Goal: Task Accomplishment & Management: Use online tool/utility

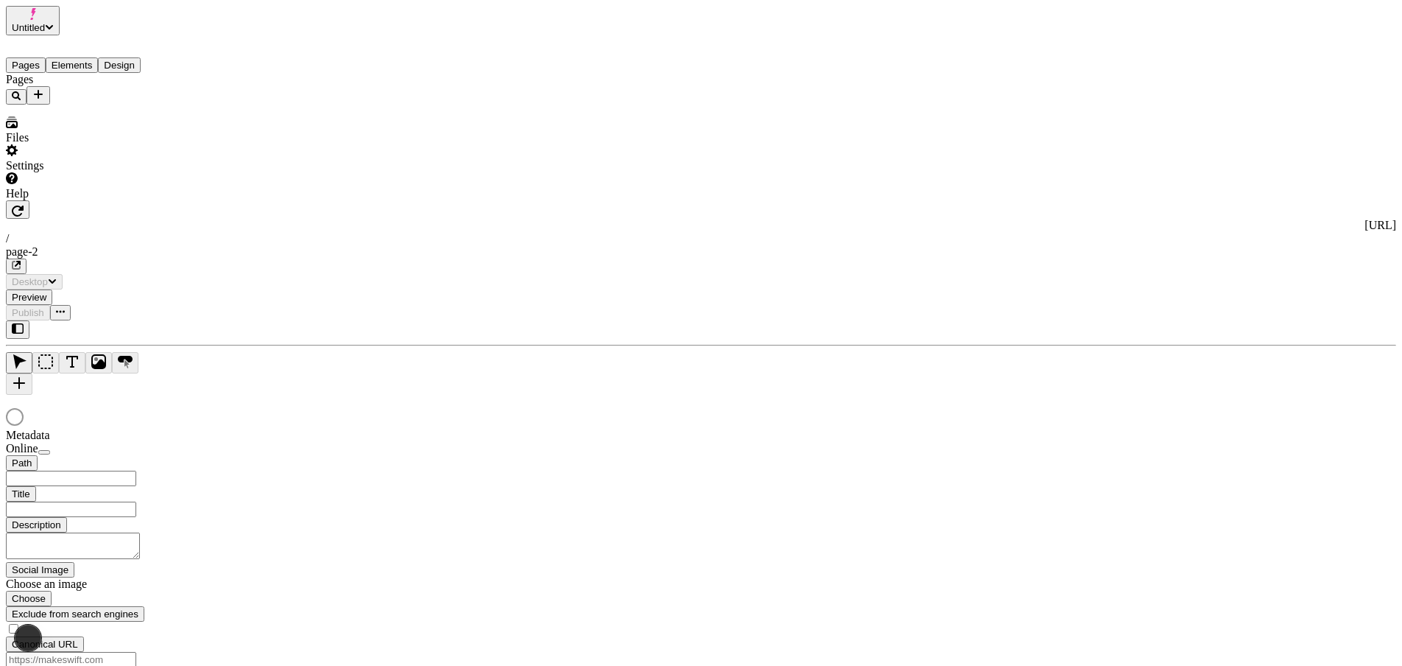
type input "/page-2"
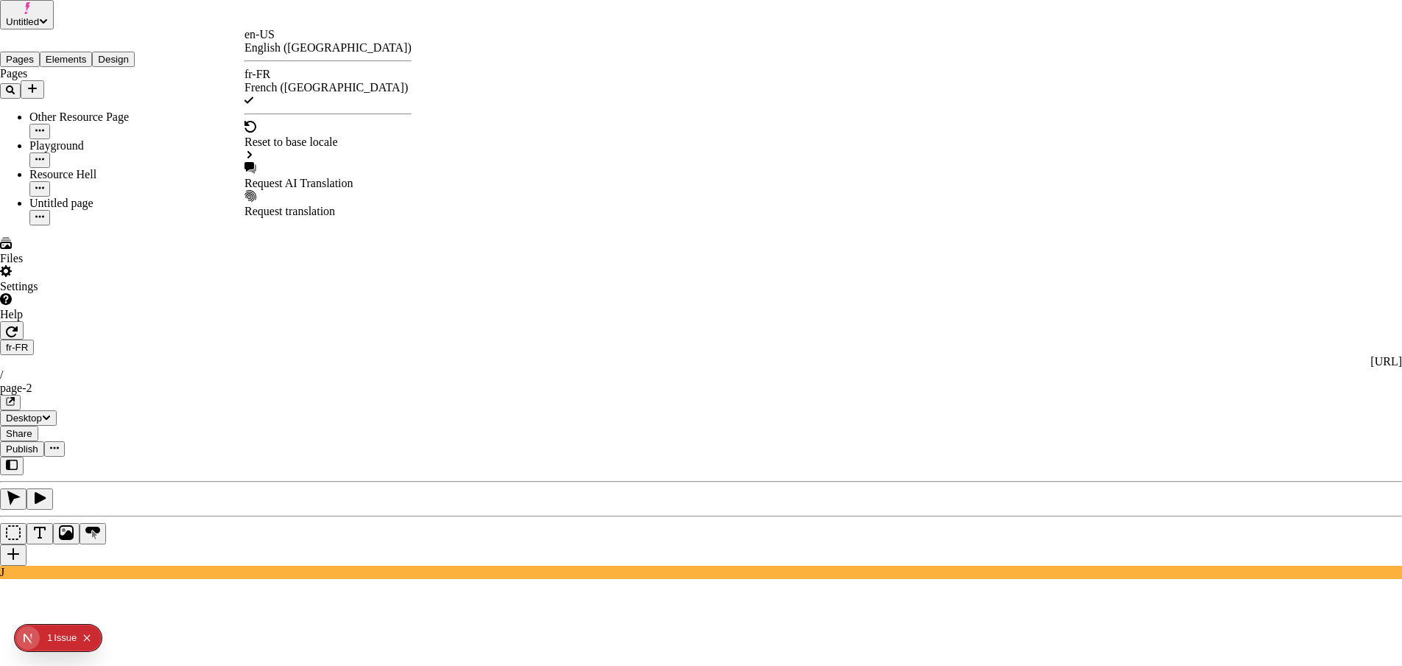
click at [323, 177] on div "Request AI Translation" at bounding box center [328, 183] width 167 height 13
drag, startPoint x: 544, startPoint y: 290, endPoint x: 546, endPoint y: 299, distance: 9.0
checkbox input "true"
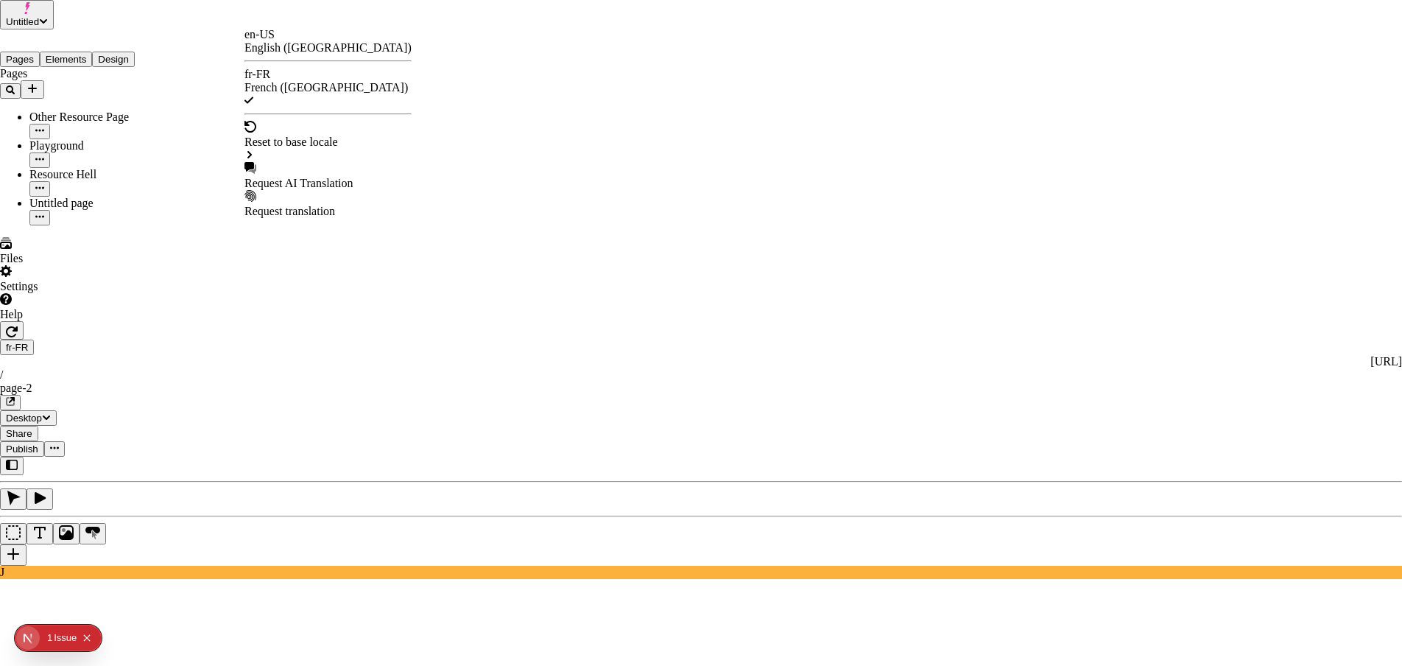
checkbox input "true"
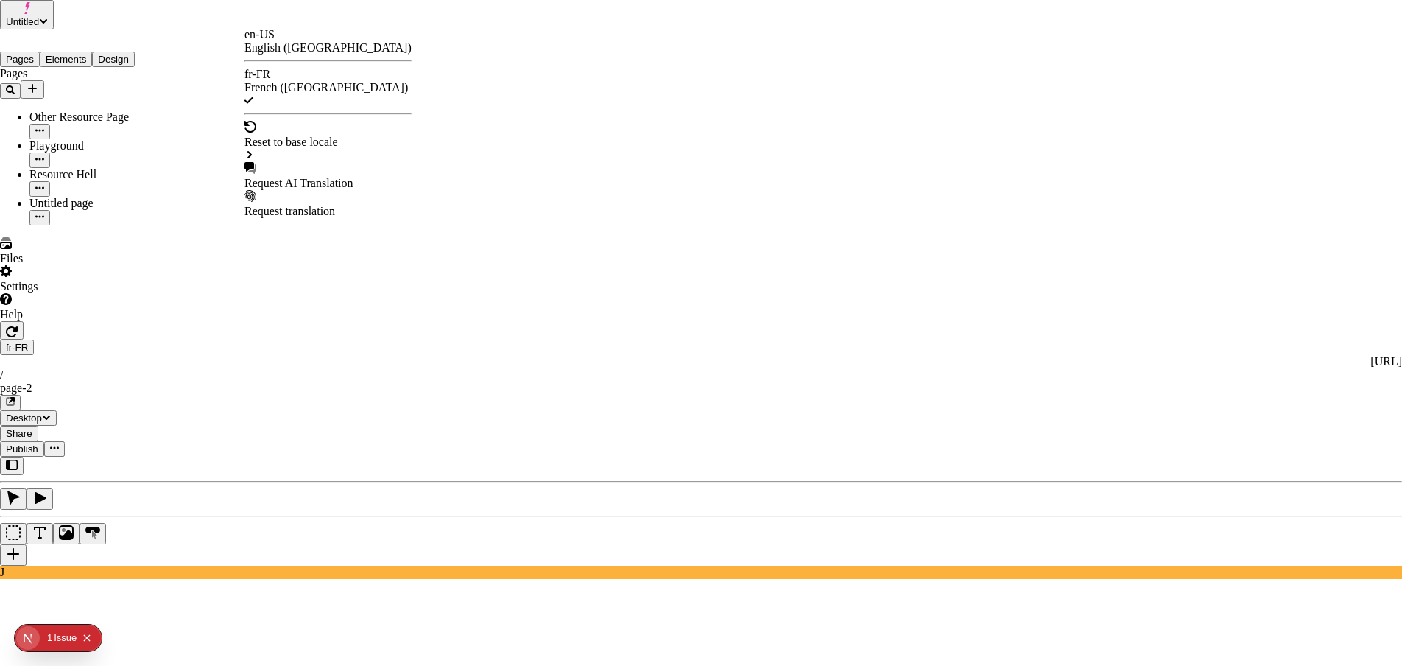
checkbox input "true"
drag, startPoint x: 663, startPoint y: 488, endPoint x: 646, endPoint y: 484, distance: 17.3
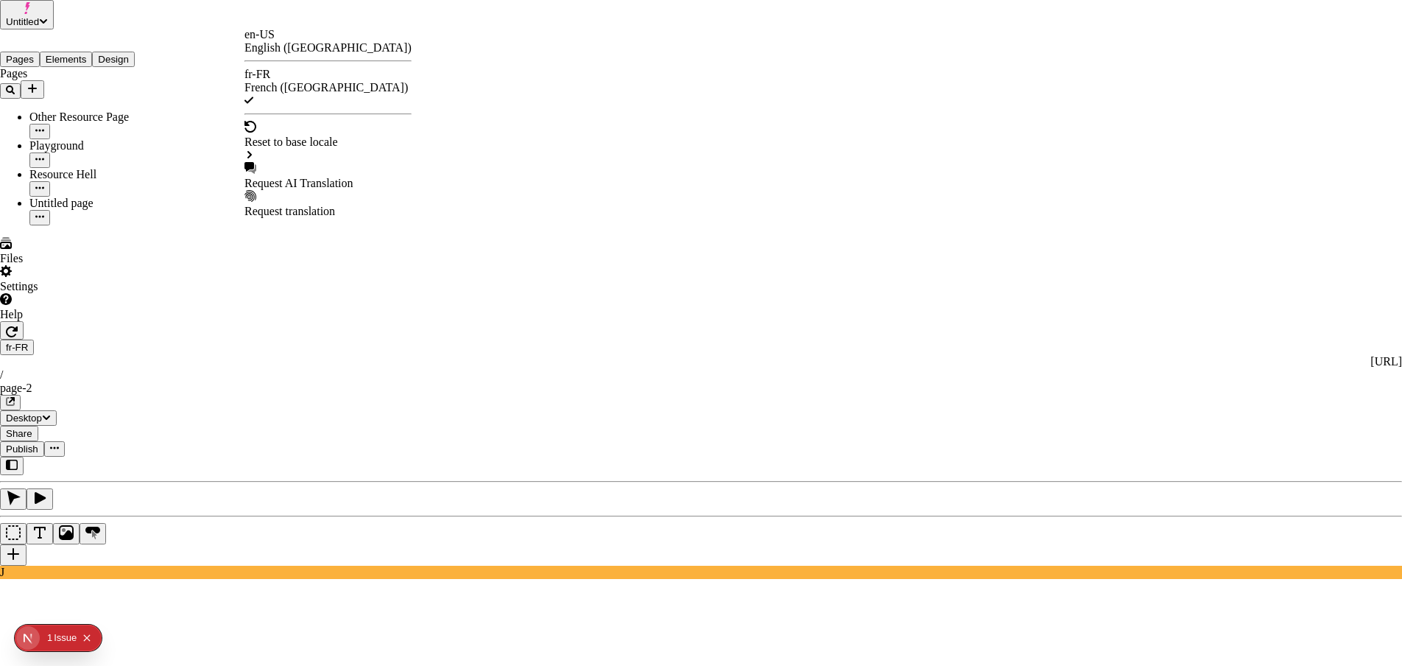
drag, startPoint x: 582, startPoint y: 565, endPoint x: 669, endPoint y: 580, distance: 88.1
drag, startPoint x: 588, startPoint y: 546, endPoint x: 580, endPoint y: 544, distance: 8.6
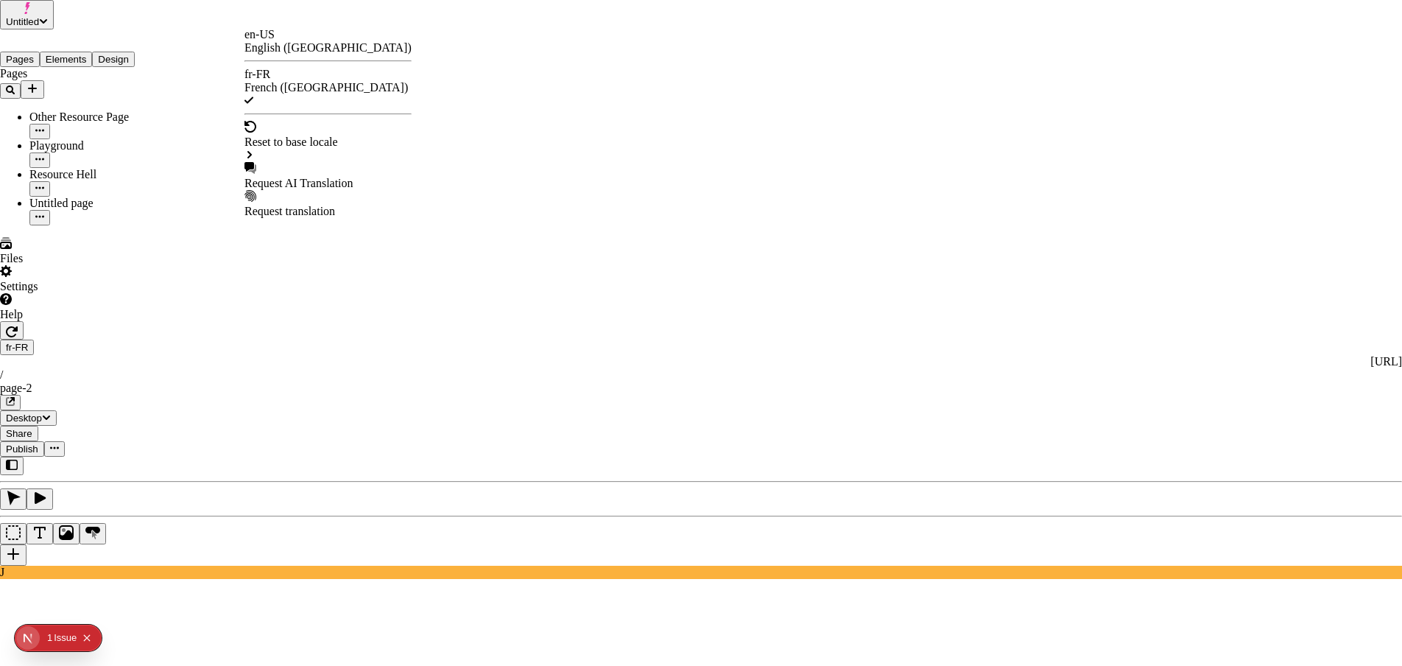
checkbox input "false"
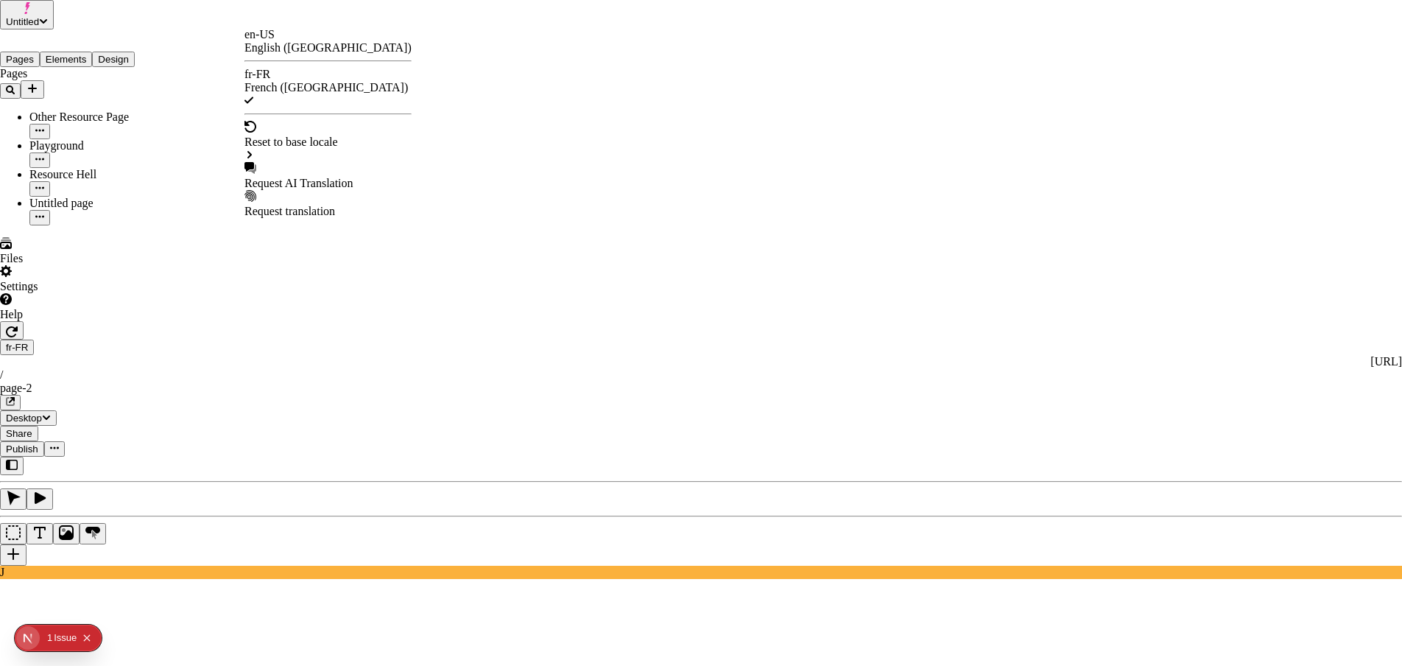
checkbox input "false"
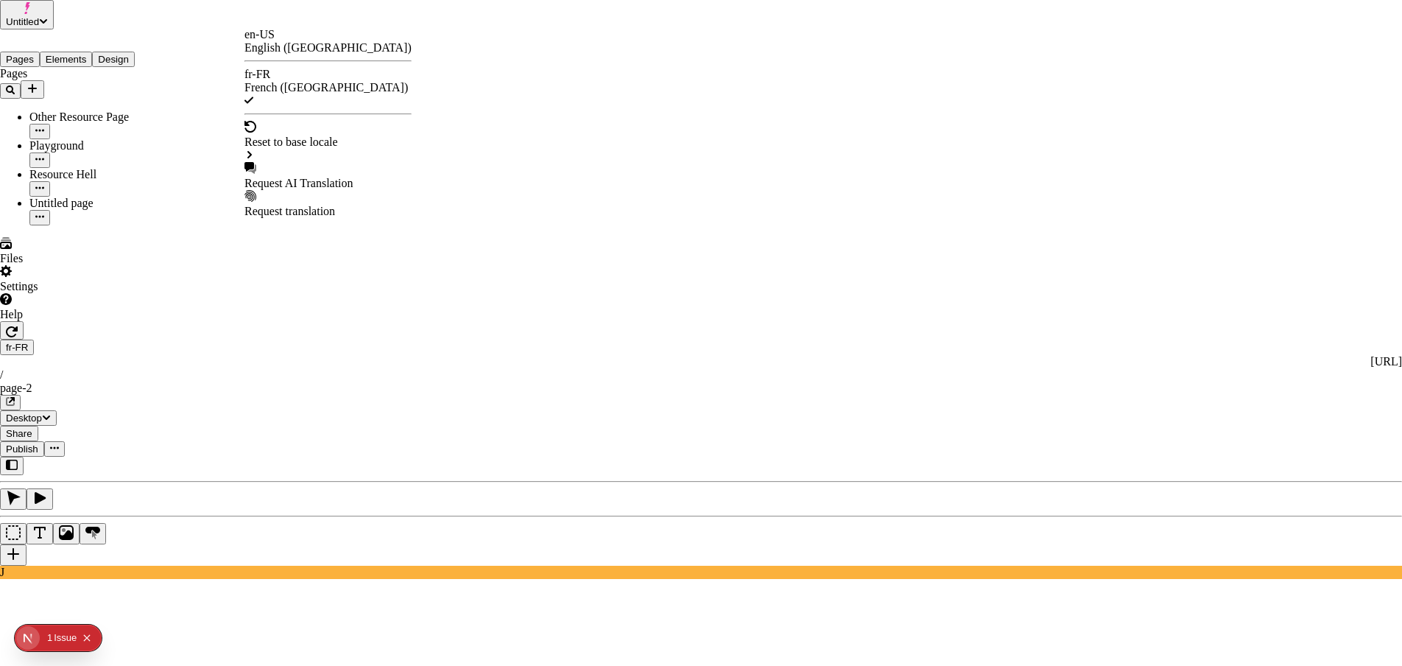
checkbox input "false"
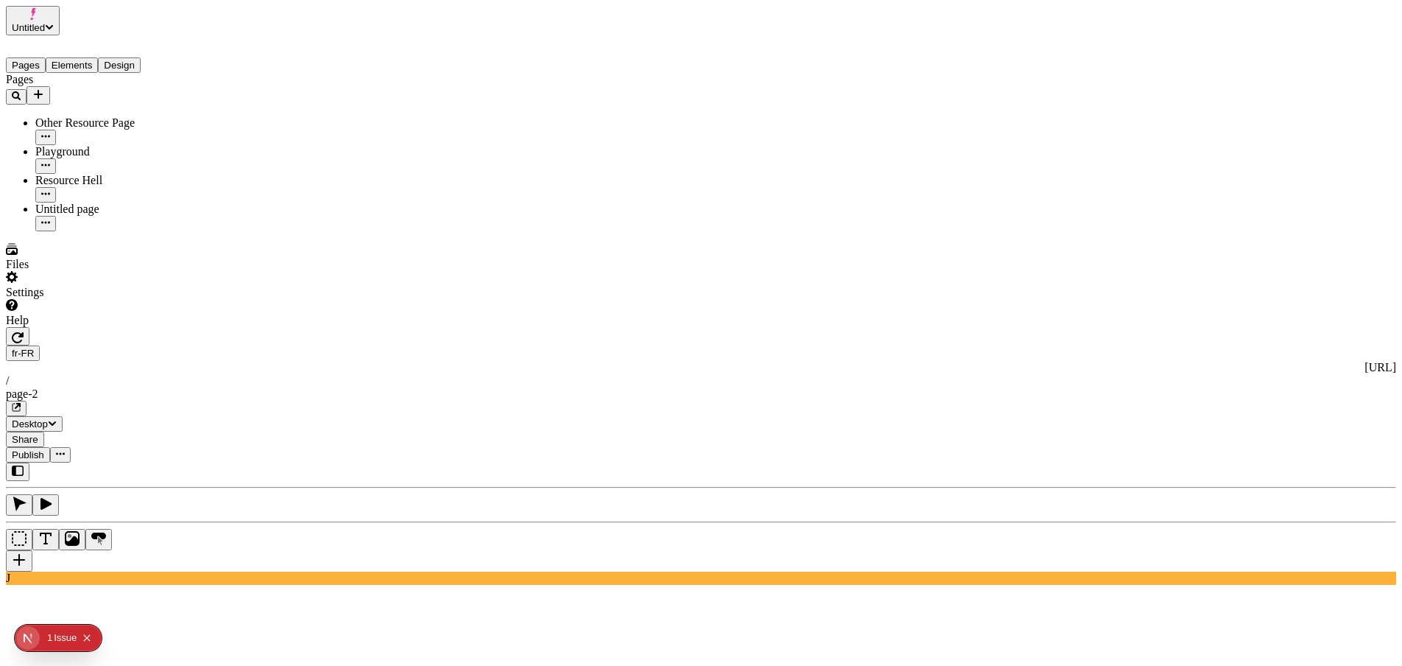
click at [44, 449] on span "Publish" at bounding box center [28, 454] width 32 height 11
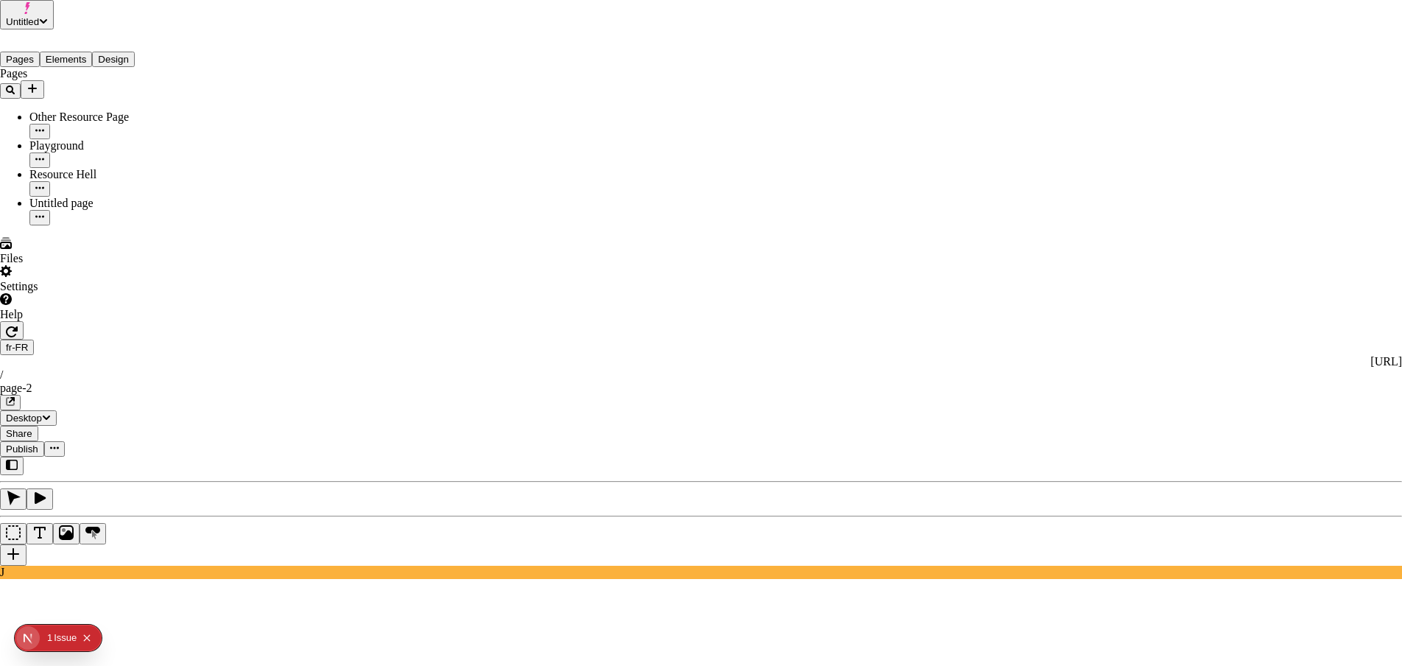
checkbox input "true"
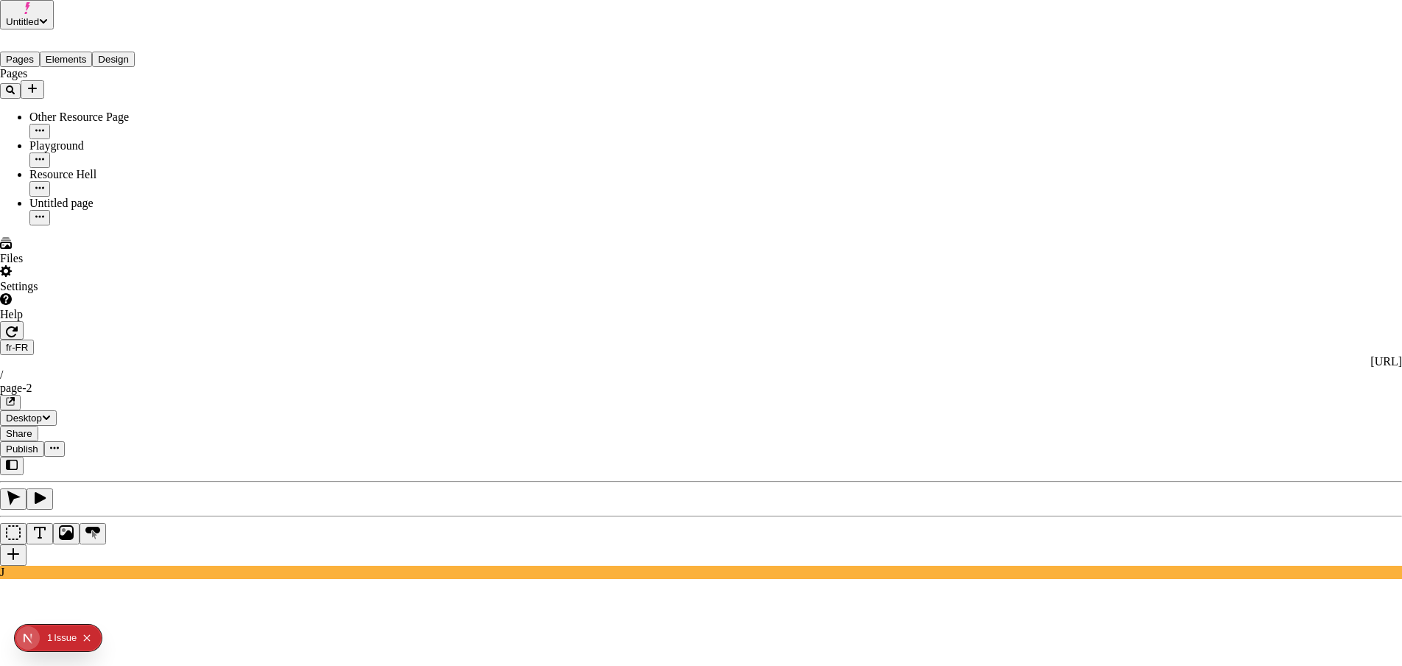
checkbox input "true"
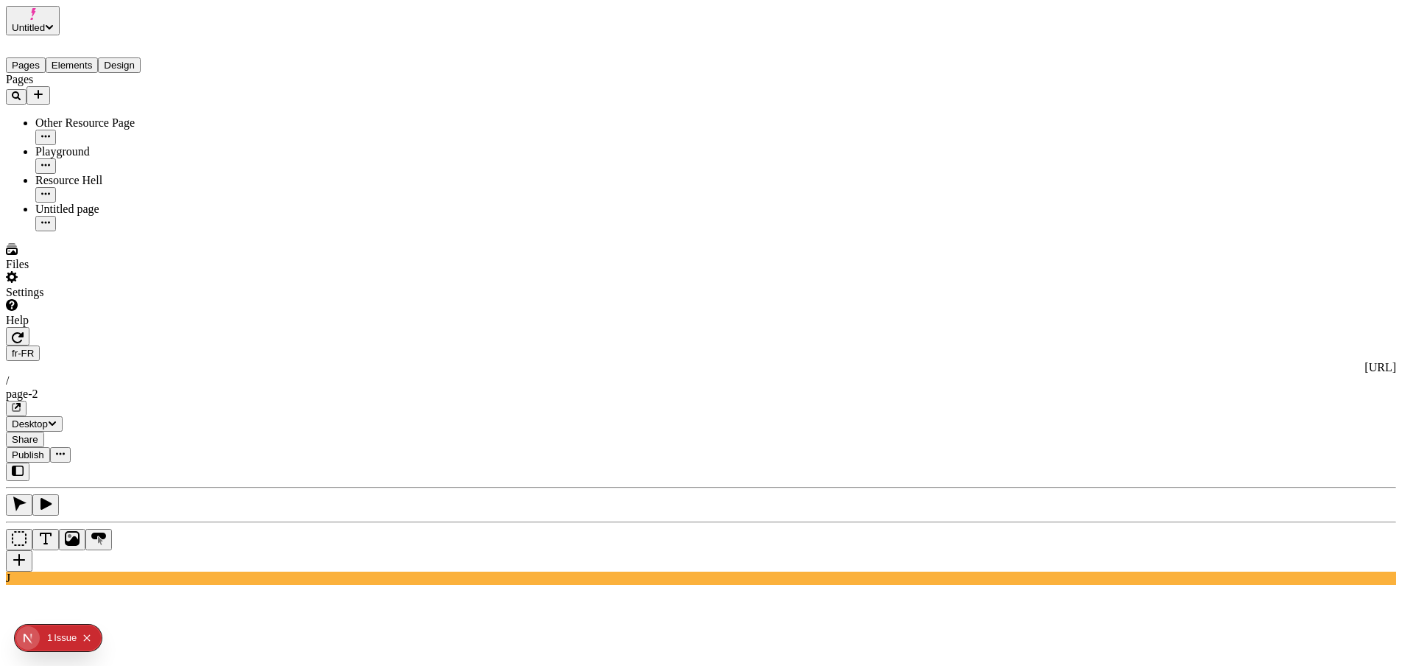
click at [44, 449] on span "Publish" at bounding box center [28, 454] width 32 height 11
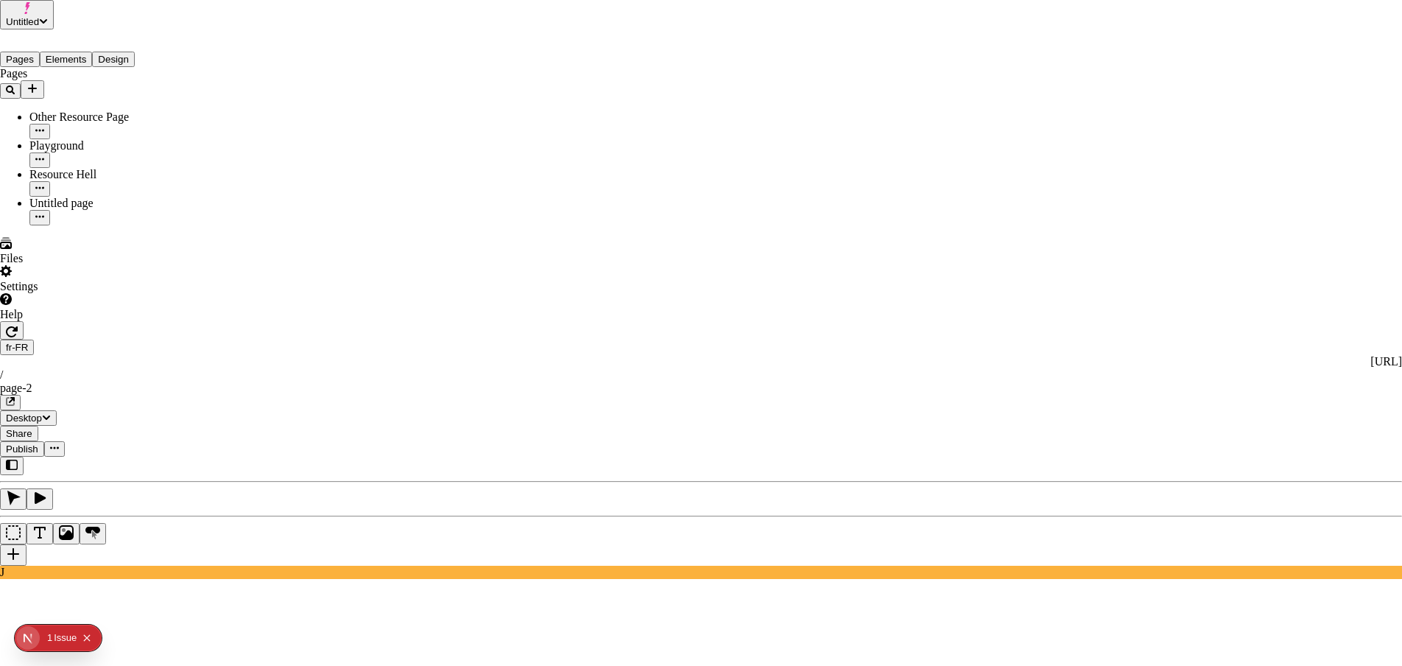
drag, startPoint x: 714, startPoint y: 107, endPoint x: 753, endPoint y: 110, distance: 39.1
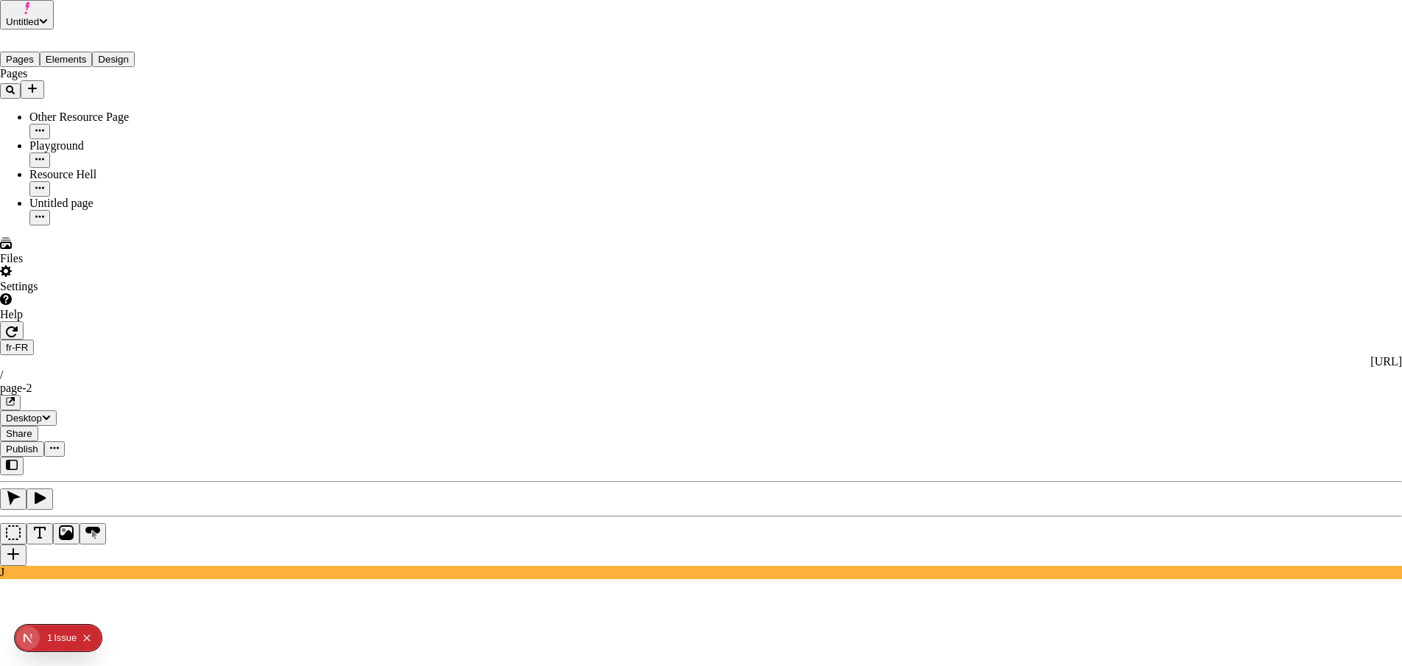
click at [834, 348] on div "Preview" at bounding box center [860, 343] width 130 height 13
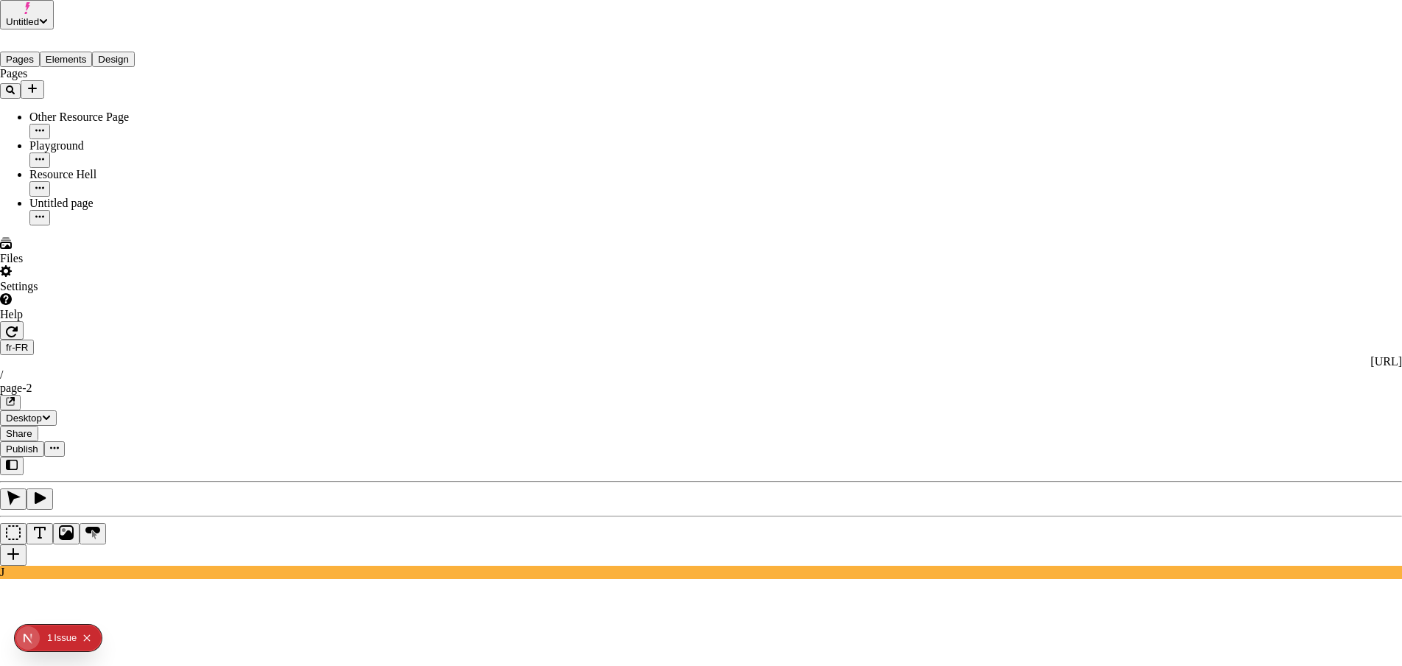
drag, startPoint x: 754, startPoint y: 294, endPoint x: 777, endPoint y: 298, distance: 23.1
click at [844, 369] on div "Publish version" at bounding box center [860, 371] width 130 height 13
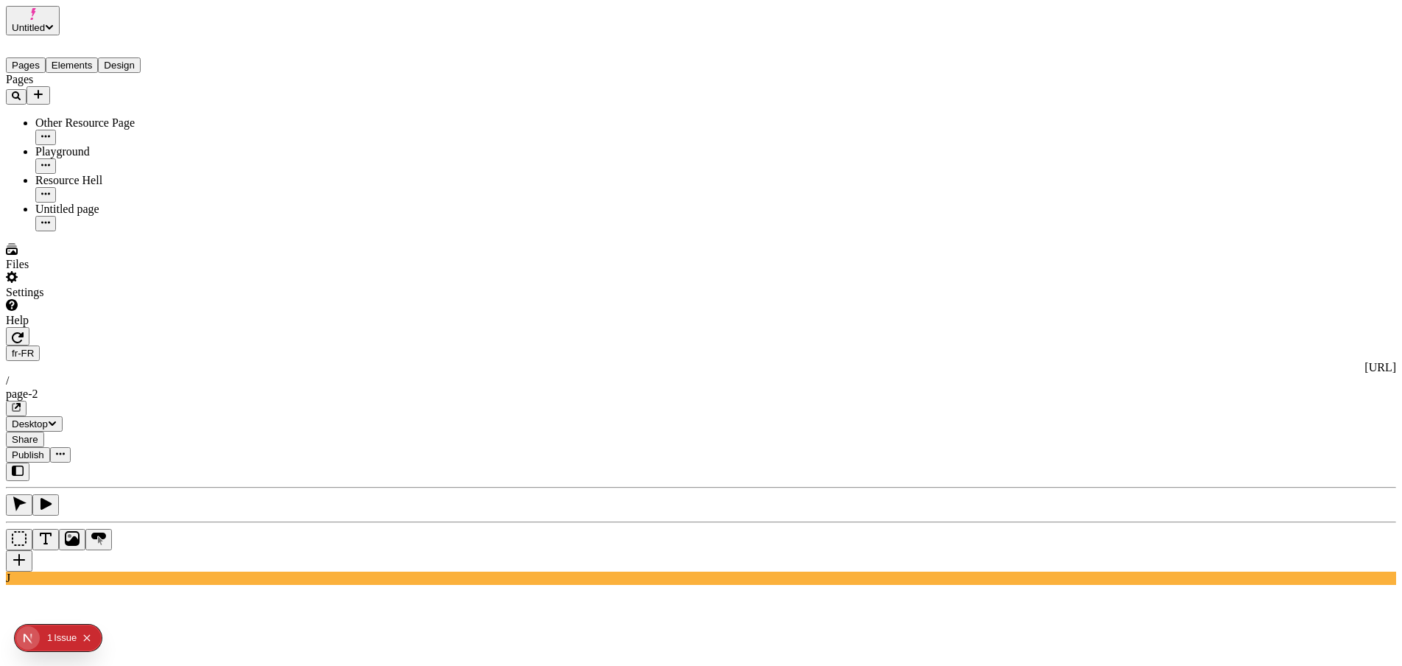
click at [24, 332] on icon "button" at bounding box center [18, 337] width 12 height 11
click at [44, 449] on span "Publish" at bounding box center [28, 454] width 32 height 11
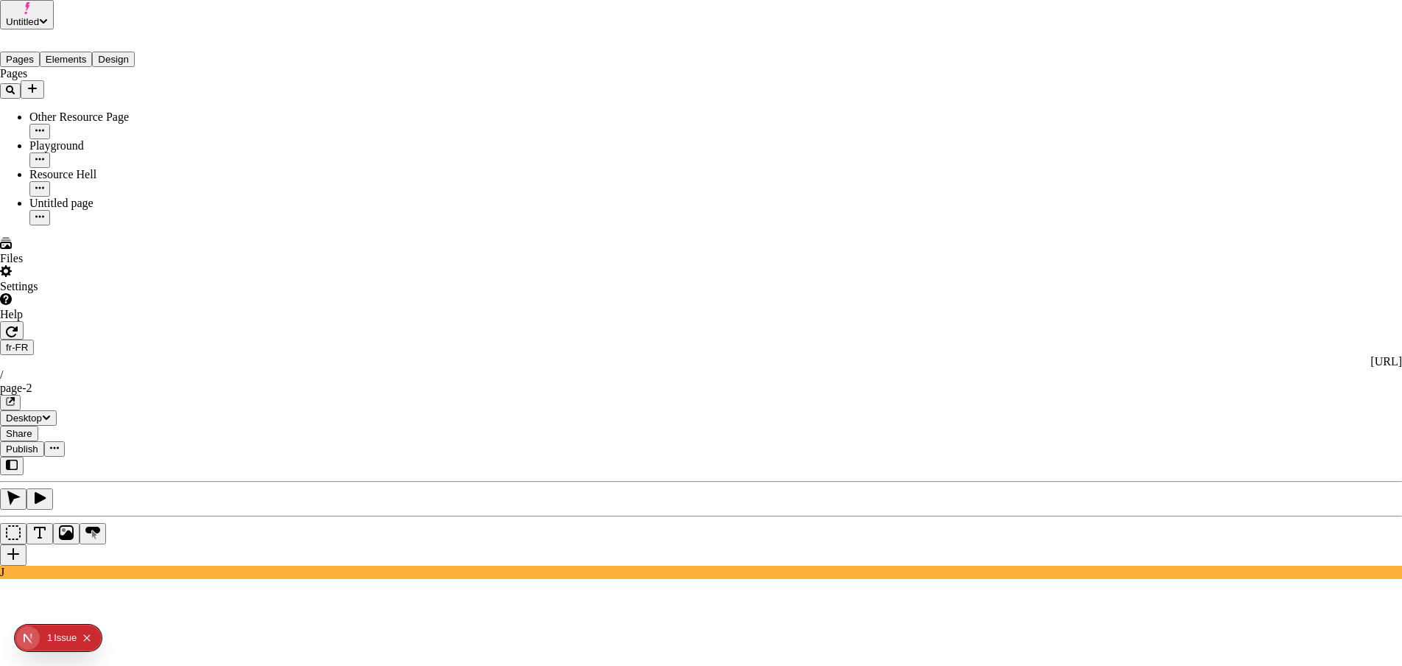
drag, startPoint x: 948, startPoint y: 115, endPoint x: 946, endPoint y: 108, distance: 7.7
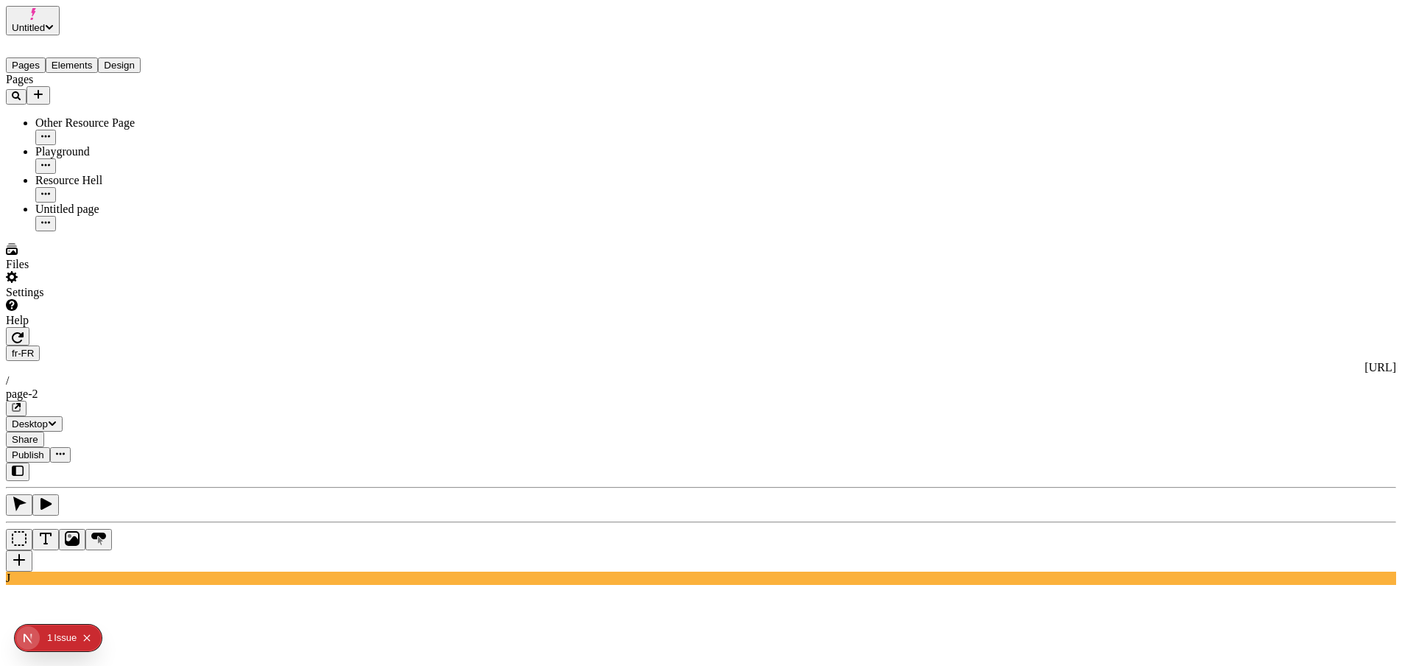
click at [44, 449] on span "Publish" at bounding box center [28, 454] width 32 height 11
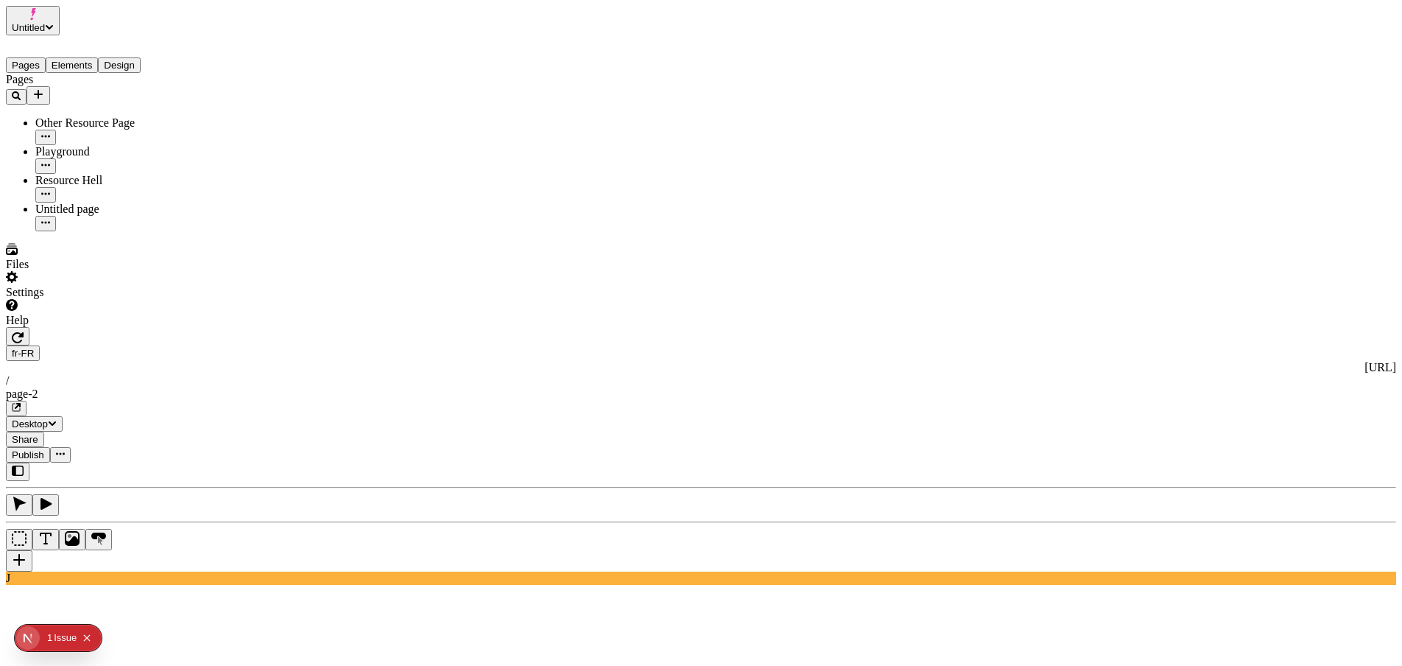
click at [50, 86] on button "Add new" at bounding box center [39, 95] width 24 height 18
click at [133, 108] on div "Blank page" at bounding box center [144, 115] width 49 height 41
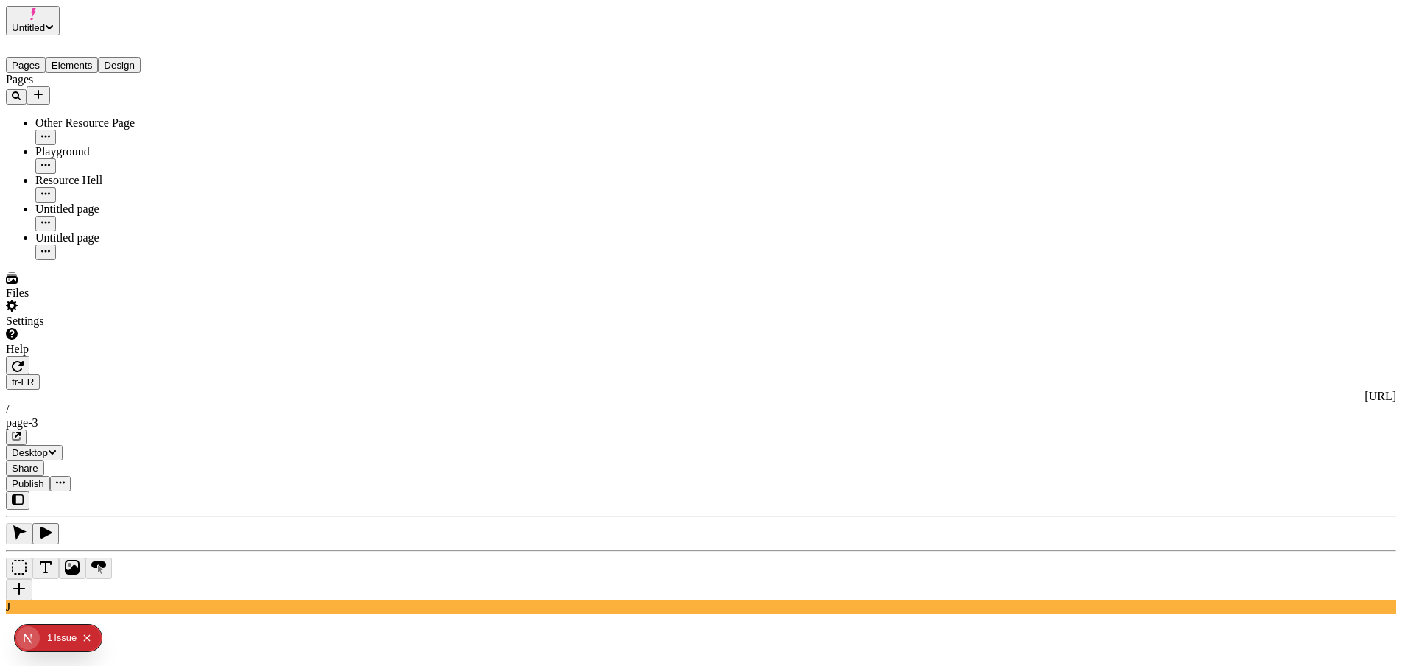
type input "/page-3"
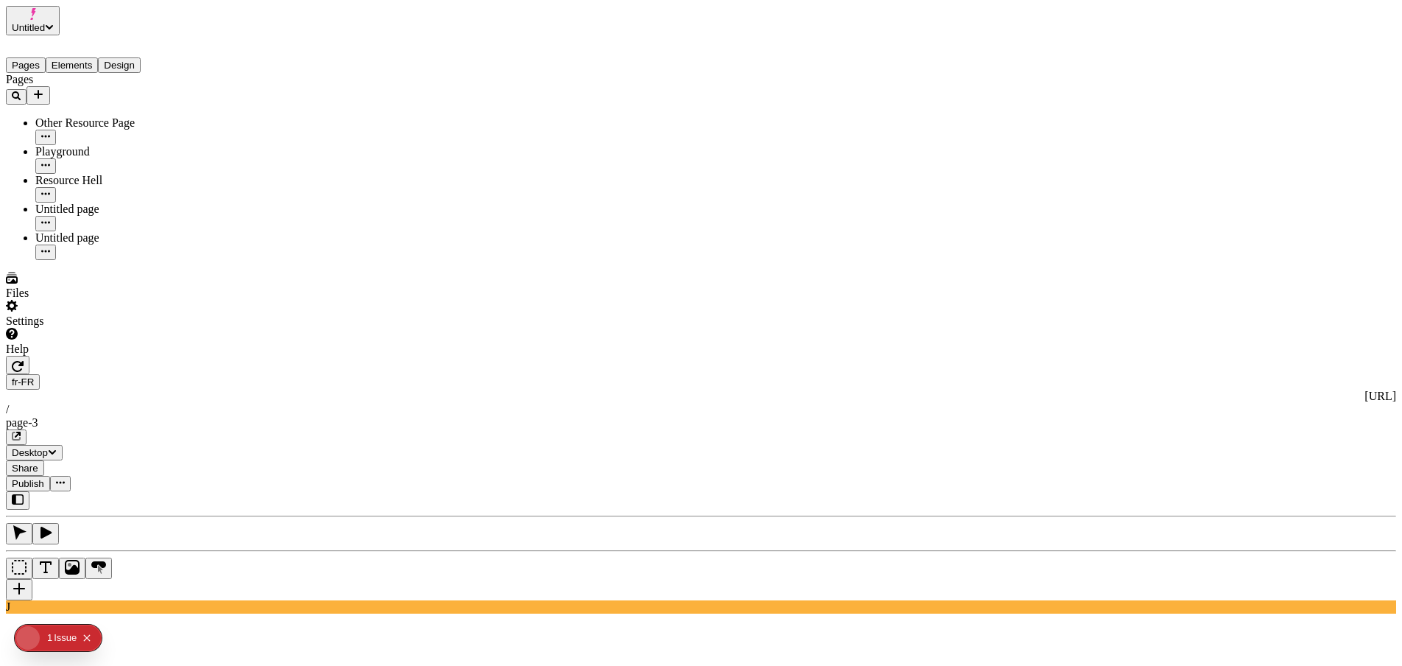
type textarea "The cow jumped over the moon"
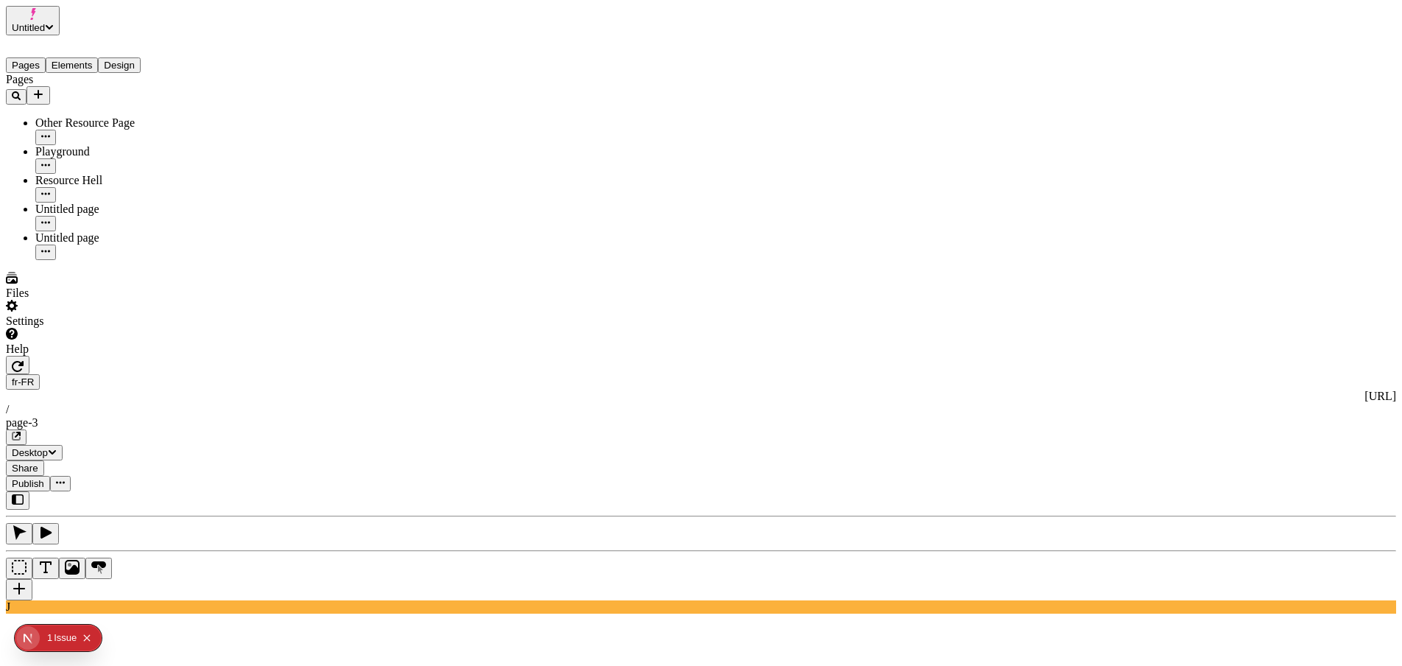
type textarea "R"
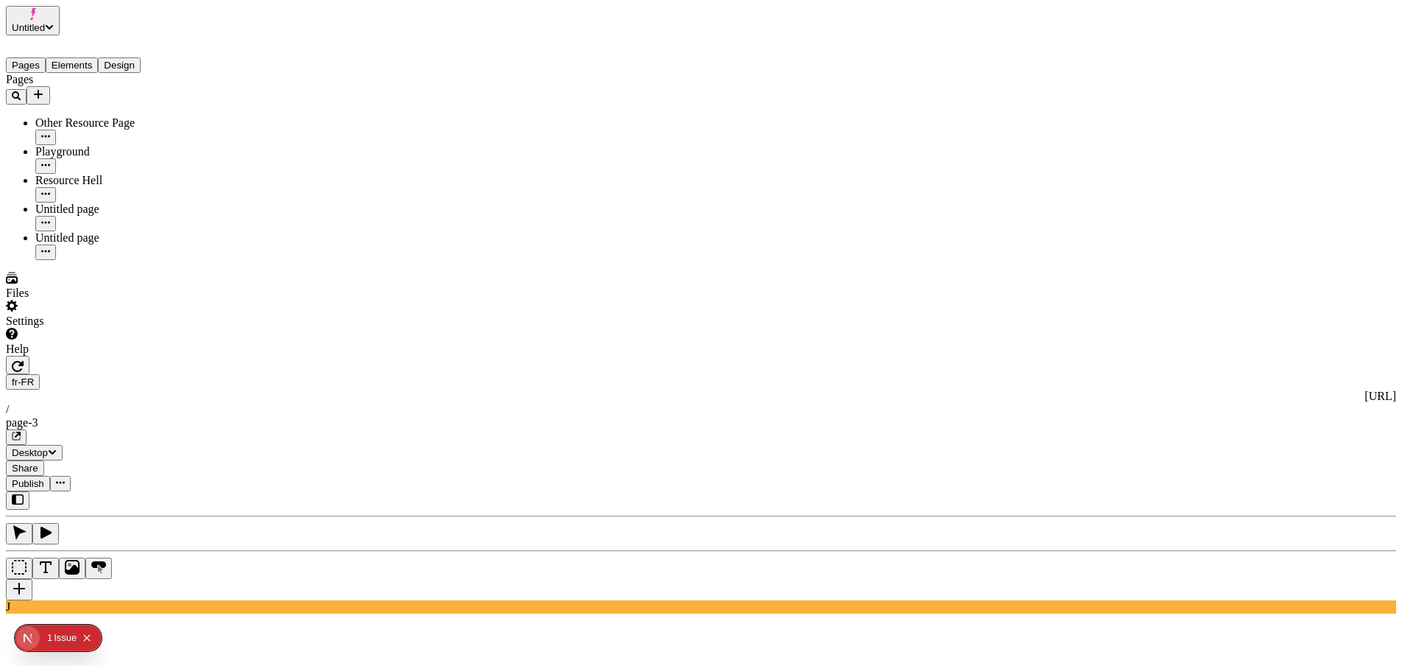
type textarea "Text that I intend to translate:"
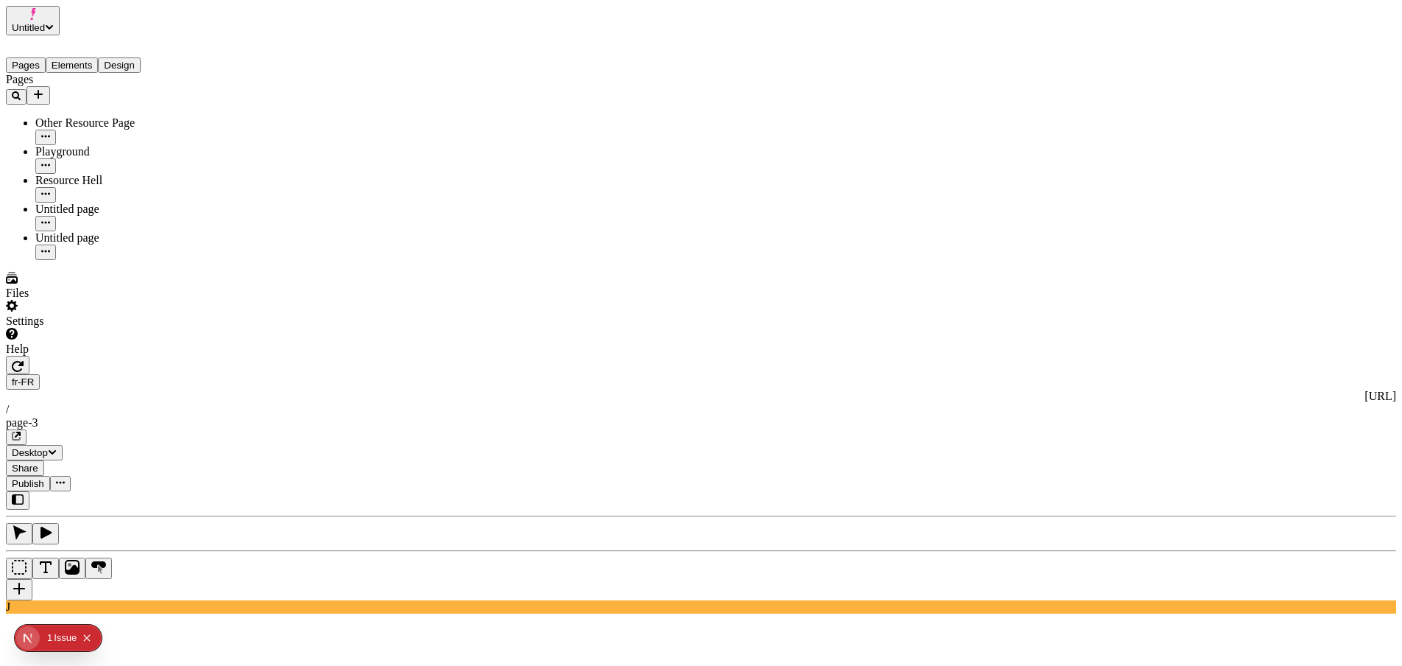
click at [1347, 82] on div "Color" at bounding box center [1352, 87] width 88 height 13
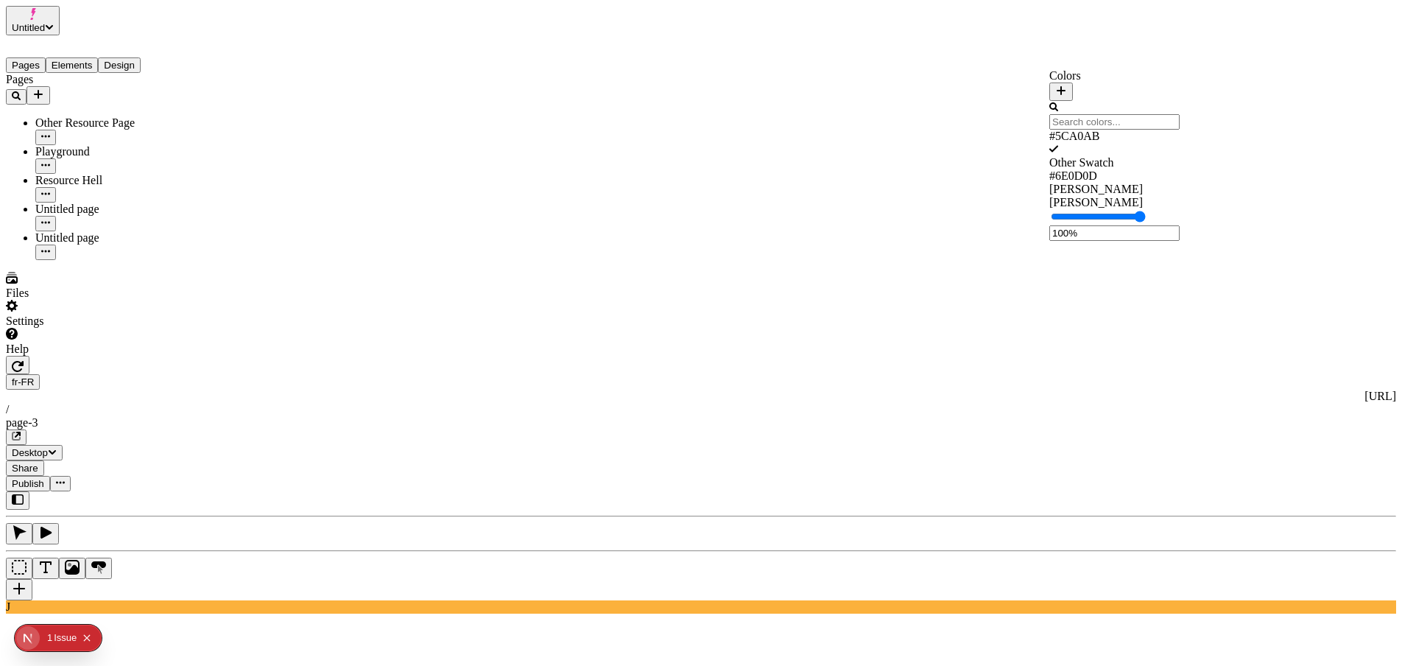
click at [1067, 85] on icon "button" at bounding box center [1061, 91] width 12 height 12
type input "#10EB26"
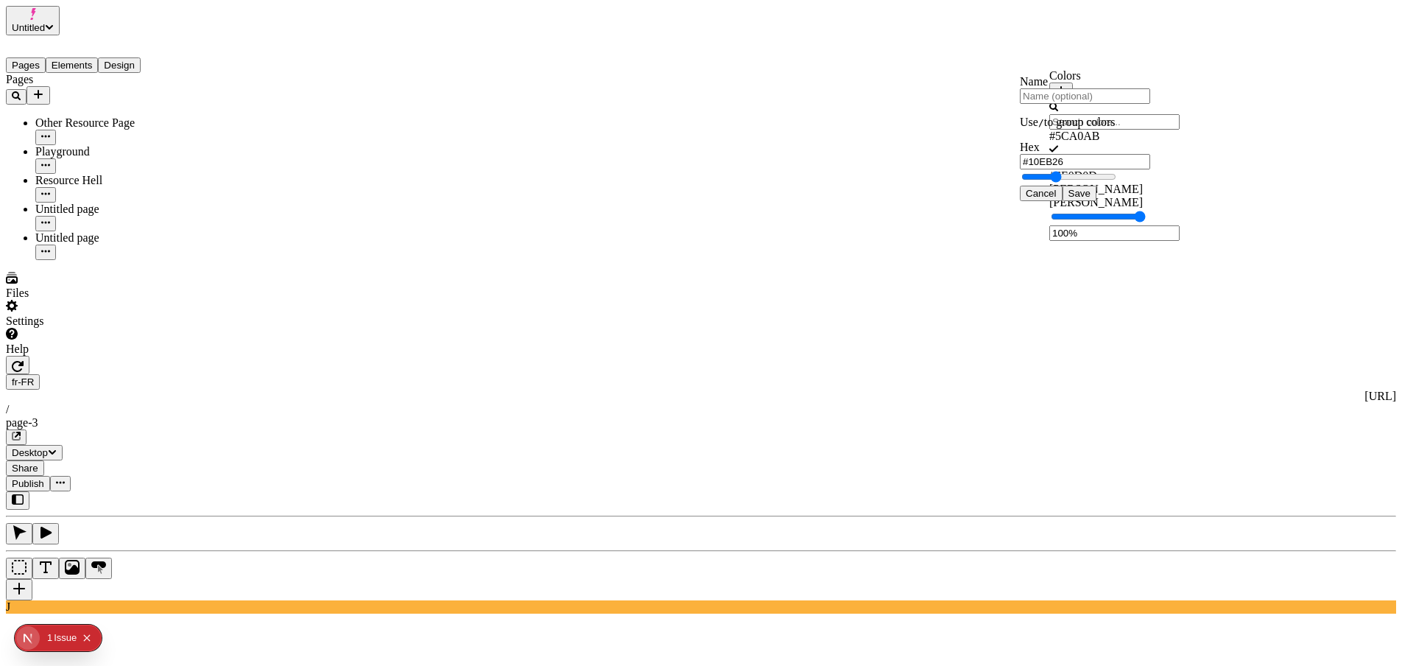
click at [1091, 199] on span "Save" at bounding box center [1080, 193] width 22 height 11
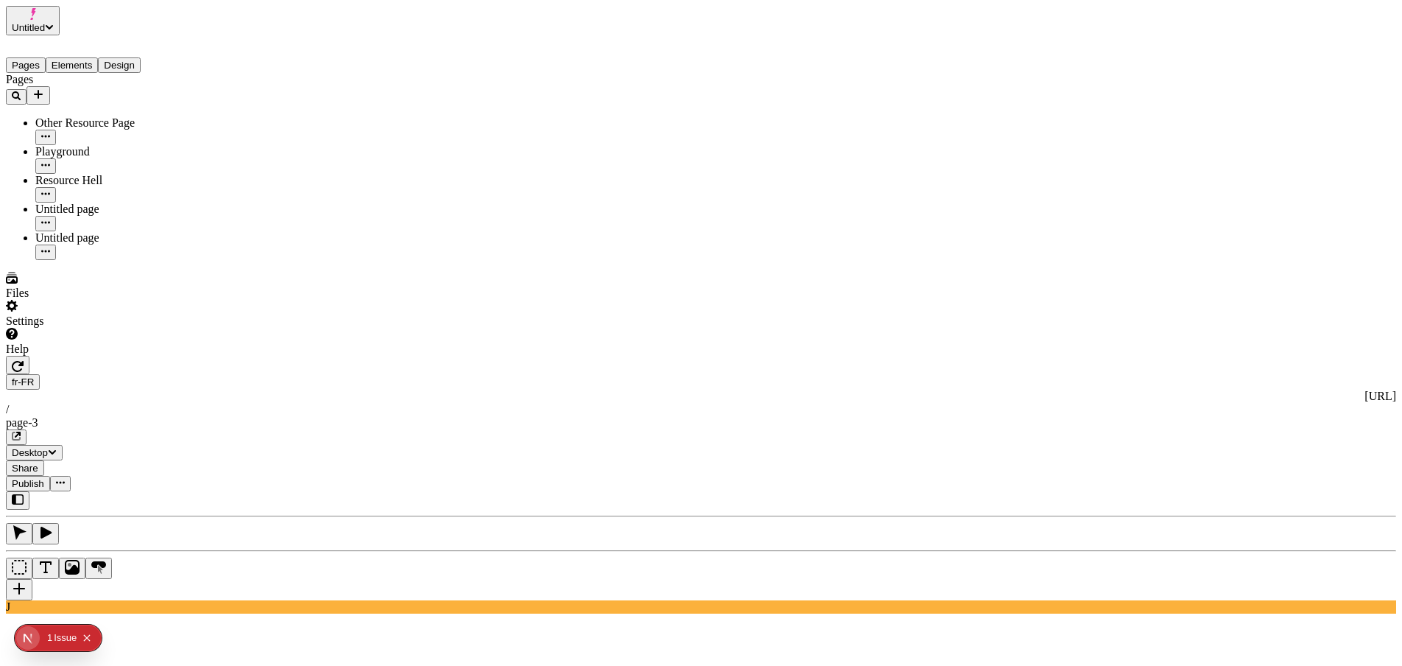
click at [1183, 429] on div "Other Swatch" at bounding box center [1227, 422] width 130 height 13
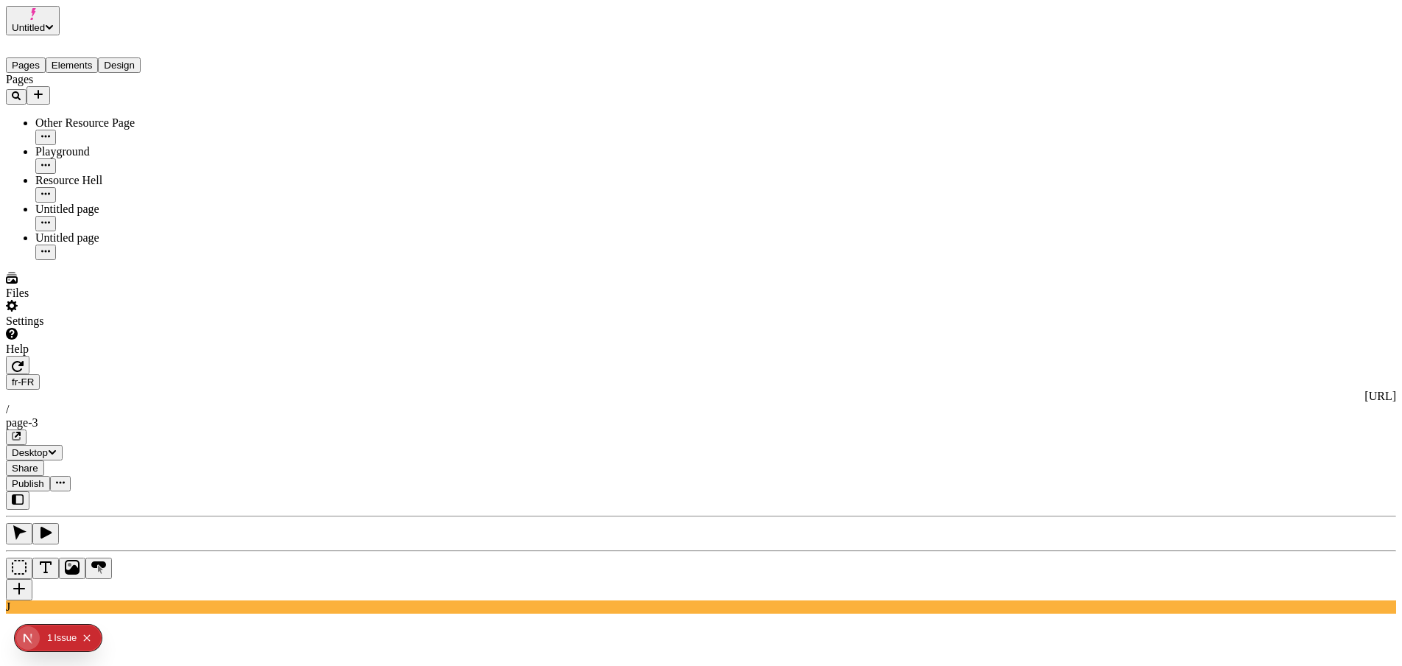
type textarea "Text that I do NOT intend to translate:"
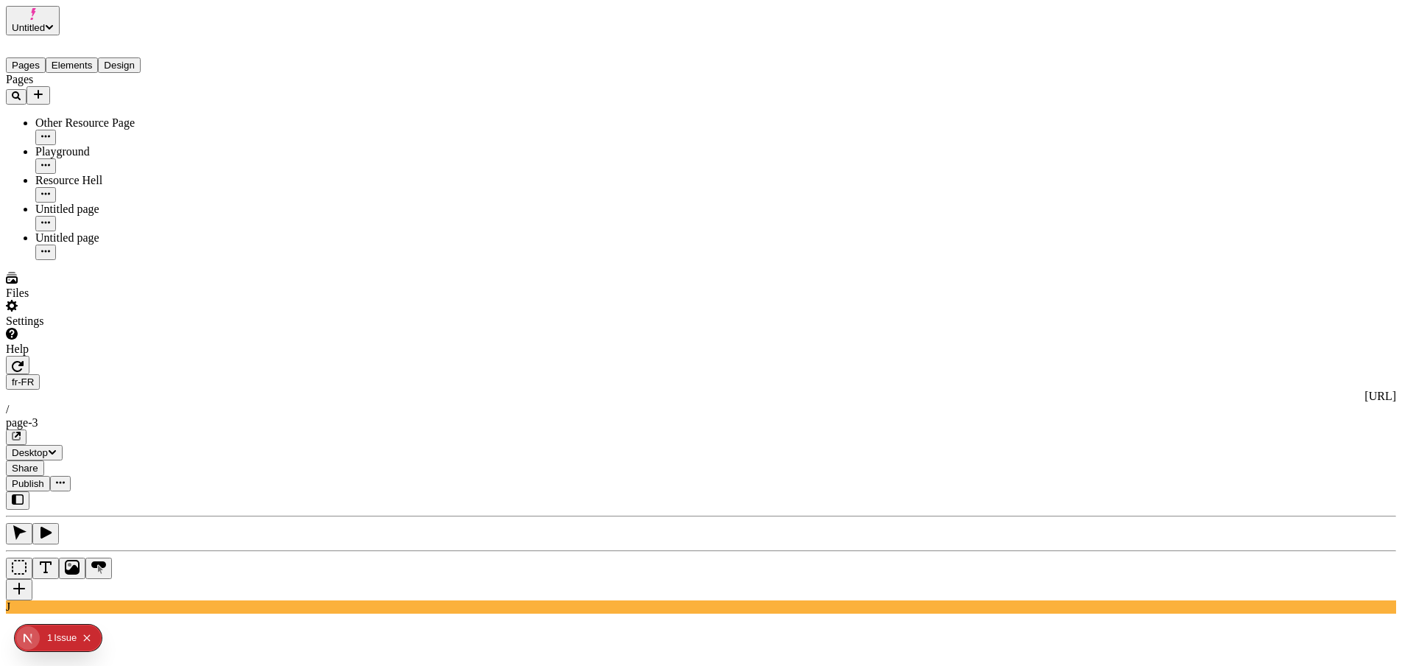
drag, startPoint x: 647, startPoint y: 334, endPoint x: 650, endPoint y: 326, distance: 8.6
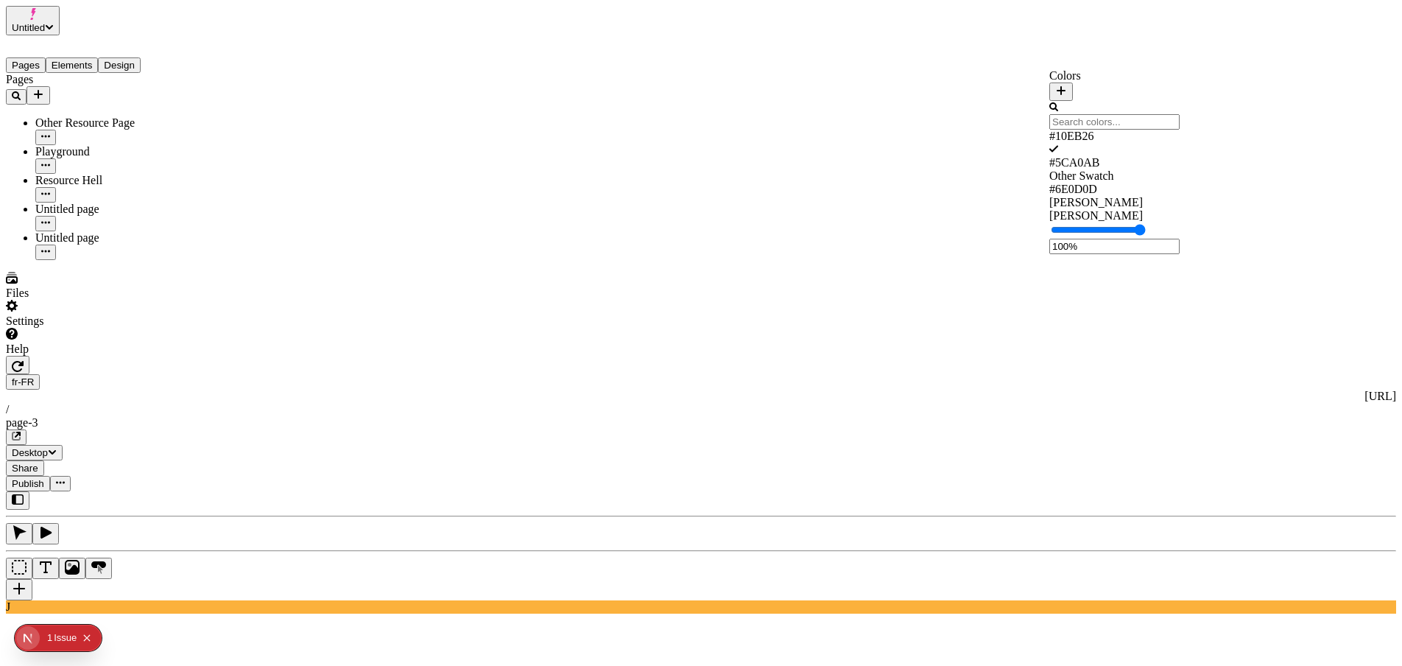
click at [1098, 222] on div "[PERSON_NAME]" at bounding box center [1114, 215] width 130 height 13
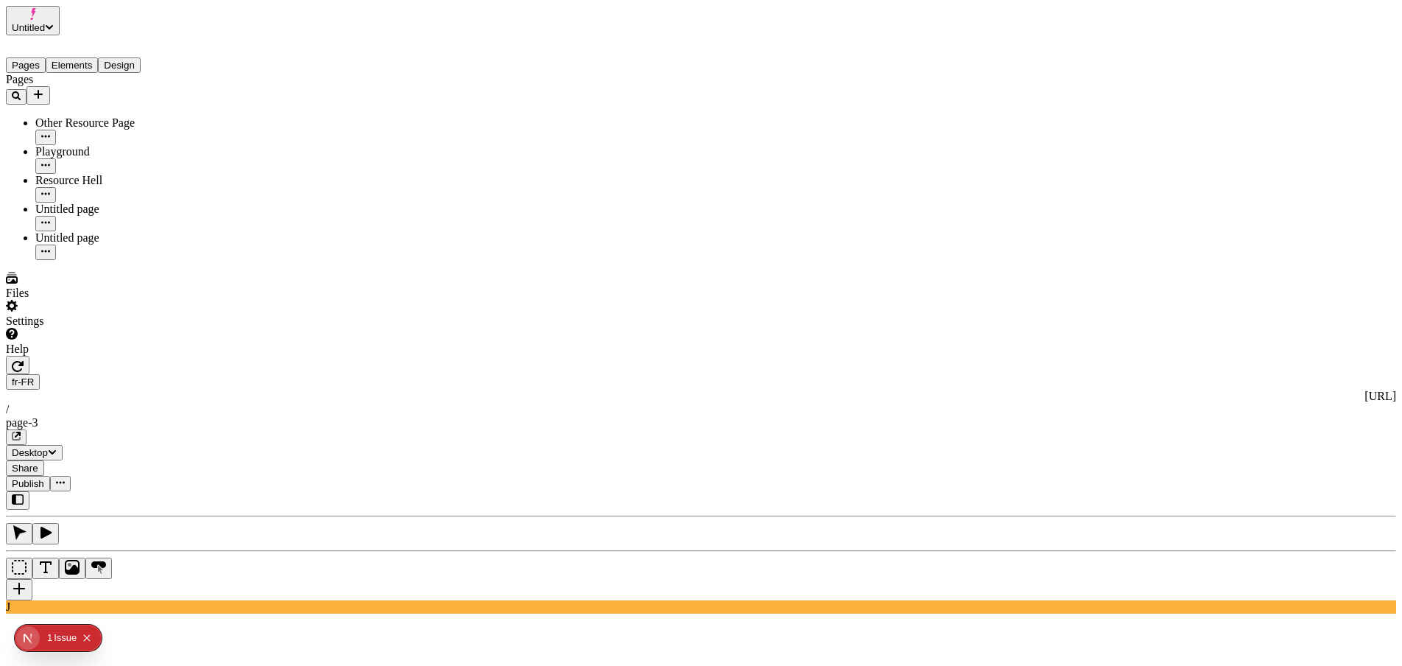
click at [93, 63] on button "Elements" at bounding box center [72, 64] width 53 height 15
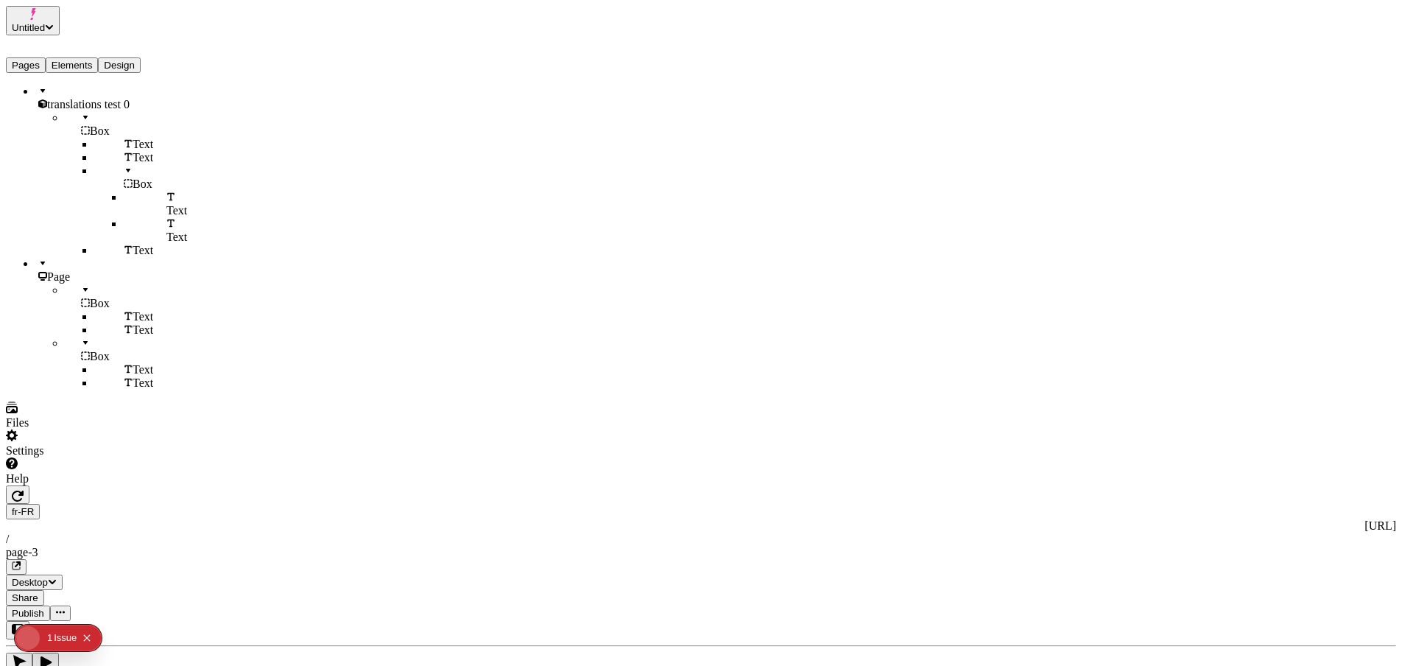
click at [85, 98] on span "translations test 0" at bounding box center [88, 104] width 82 height 13
checkbox input "true"
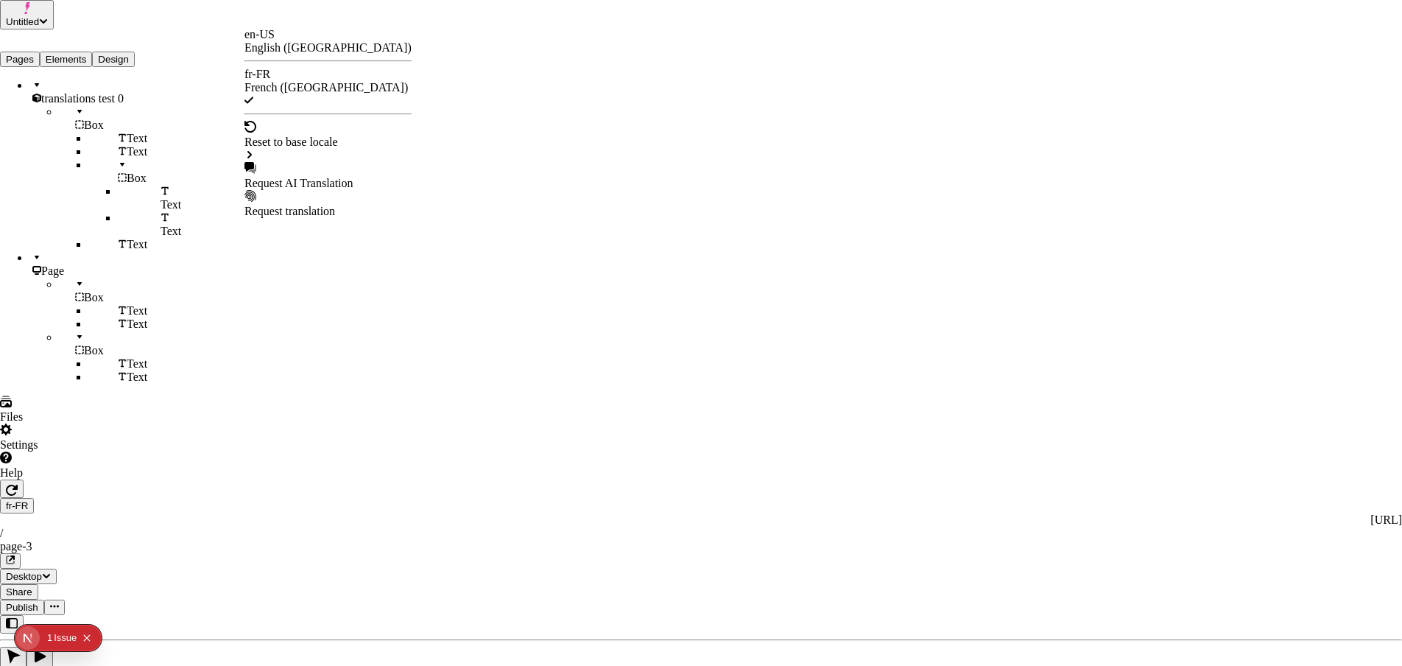
click at [312, 177] on div "Request AI Translation" at bounding box center [328, 183] width 167 height 13
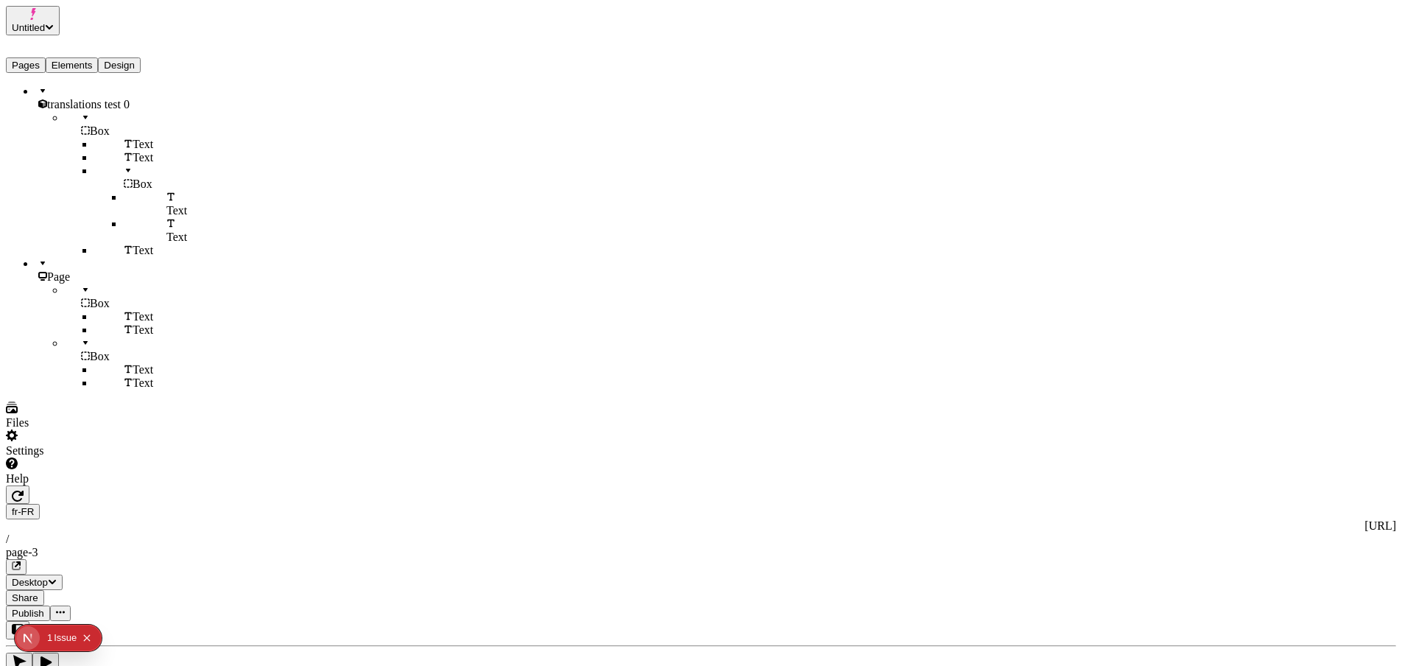
drag, startPoint x: 1385, startPoint y: 54, endPoint x: 1075, endPoint y: 248, distance: 366.6
checkbox input "false"
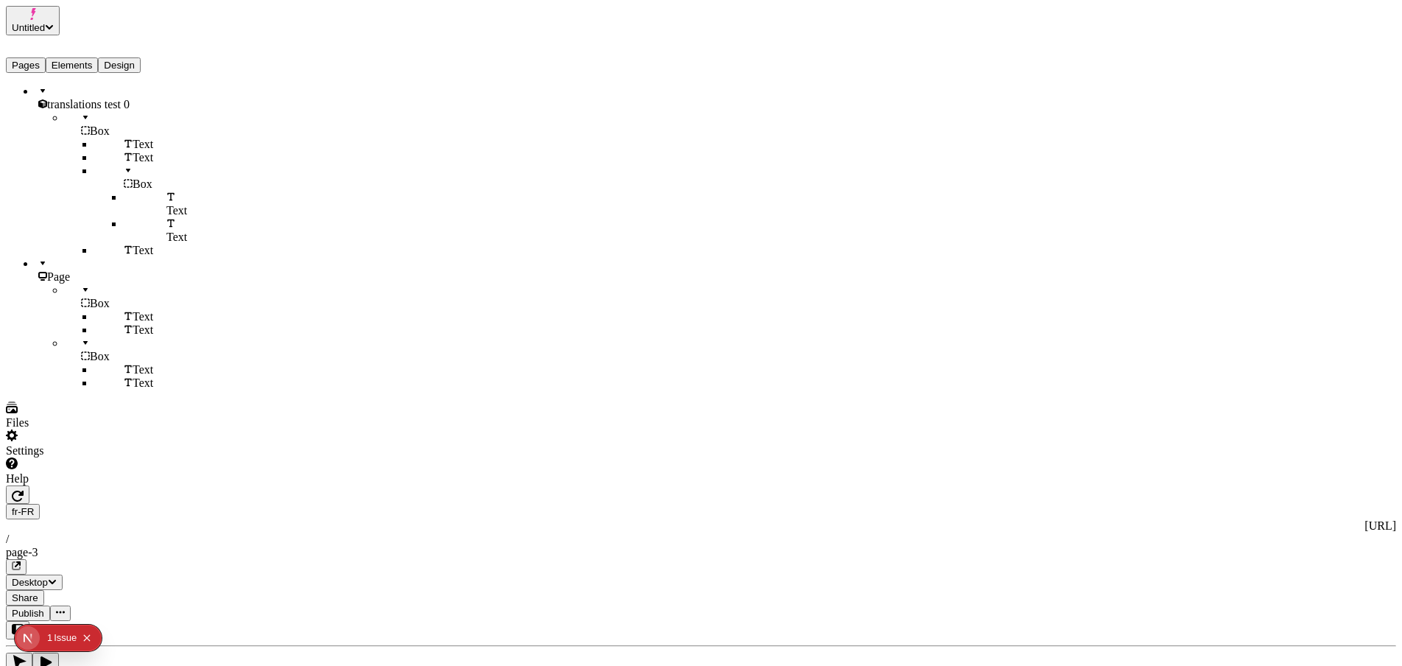
click at [78, 98] on span "translations test 0" at bounding box center [88, 104] width 82 height 13
checkbox input "true"
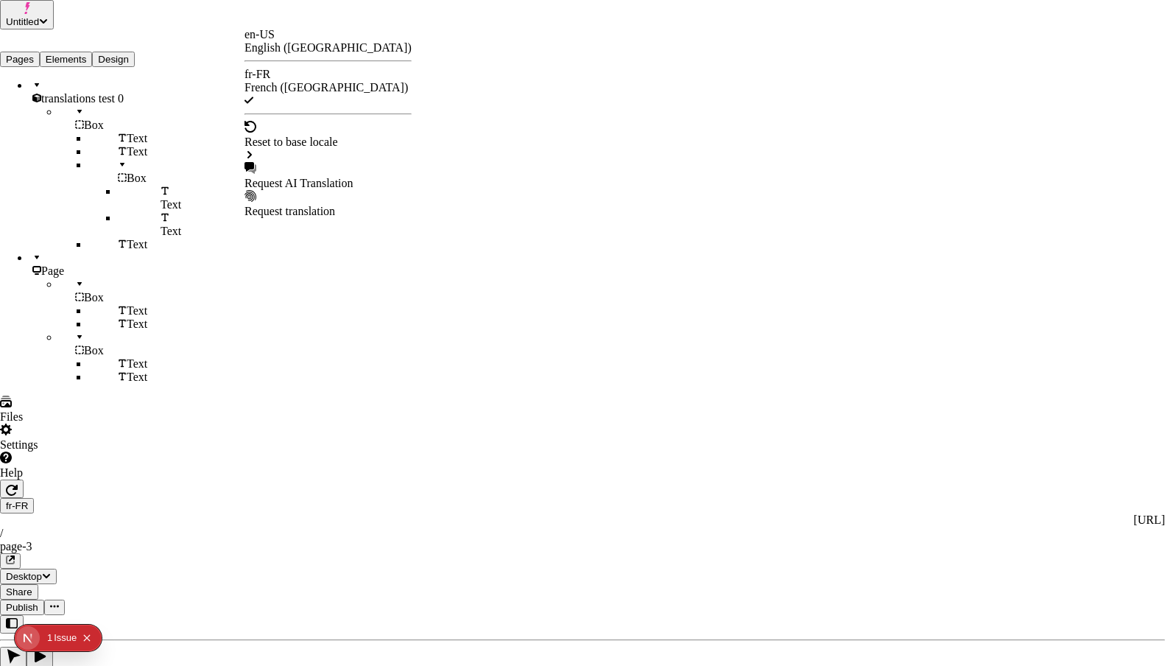
click at [326, 177] on div "Request AI Translation" at bounding box center [328, 183] width 167 height 13
checkbox input "false"
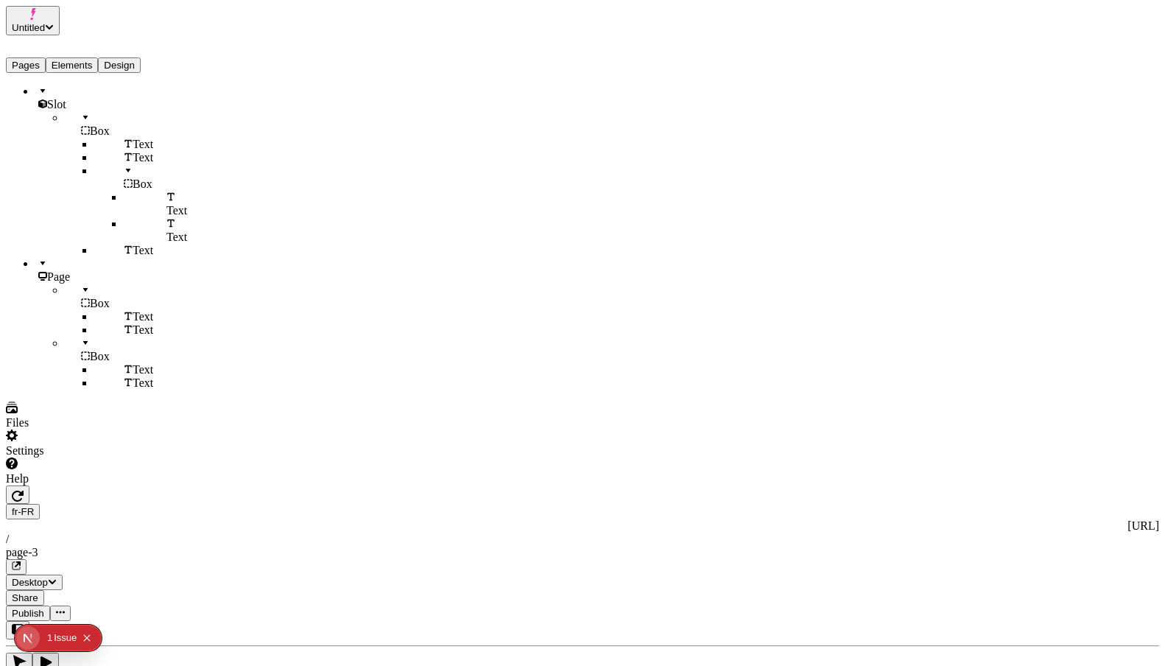
click at [24, 490] on icon "button" at bounding box center [18, 496] width 12 height 12
click at [44, 608] on span "Publish" at bounding box center [28, 613] width 32 height 11
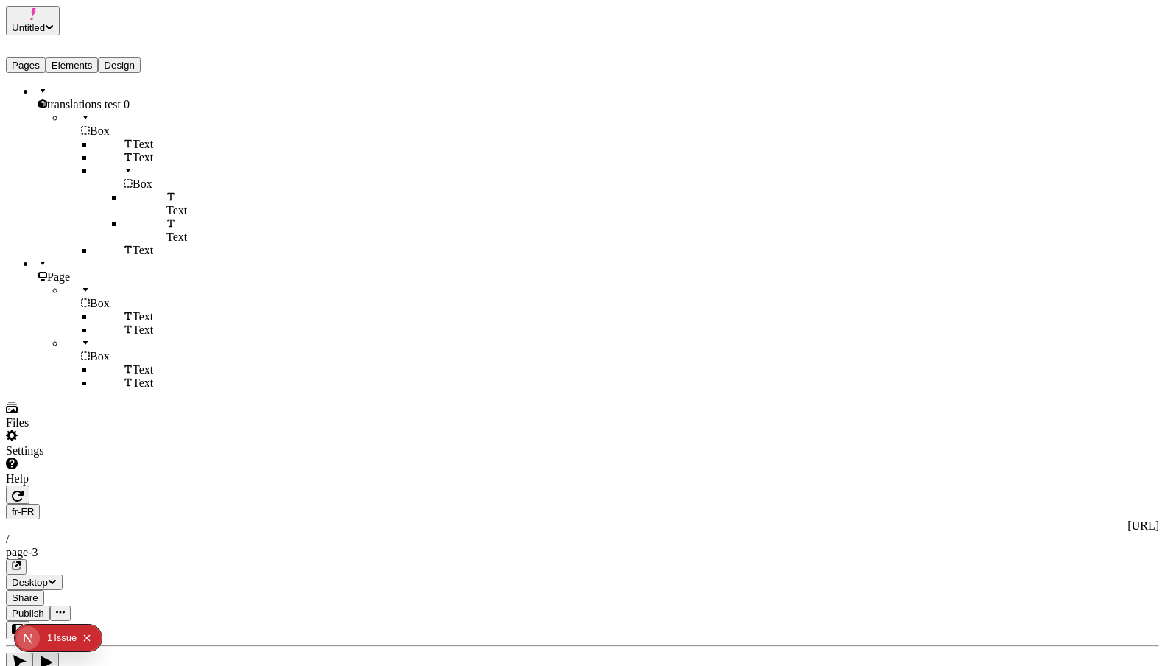
type textarea "The cow jumped over the moon"
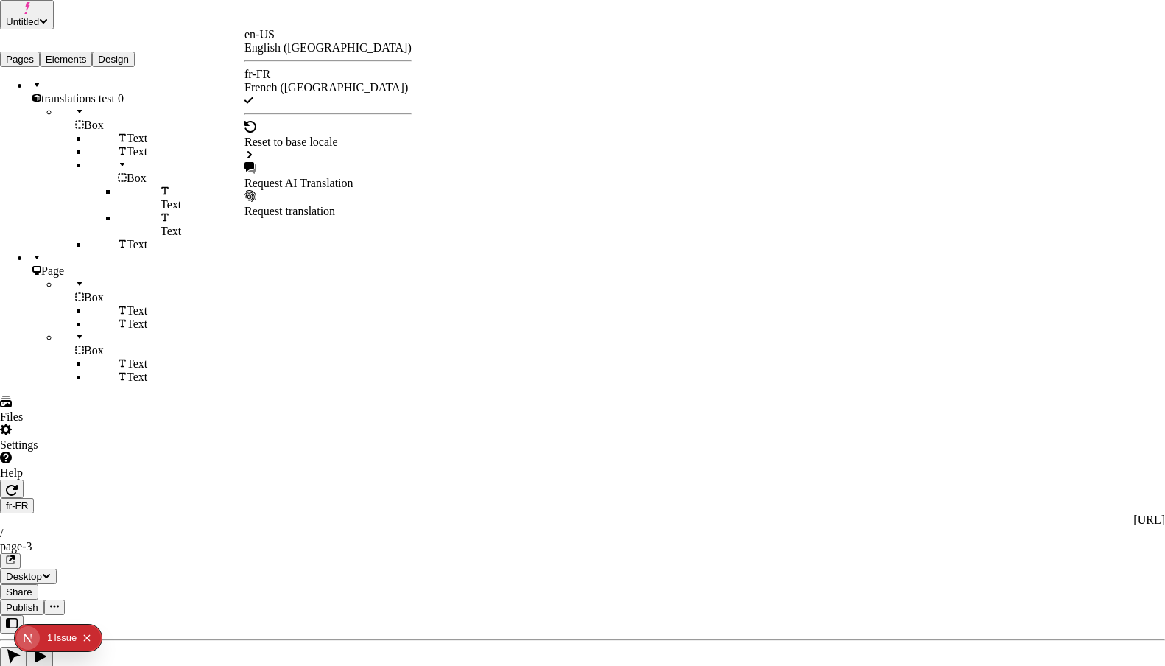
click at [351, 177] on div "Request AI Translation" at bounding box center [328, 183] width 167 height 13
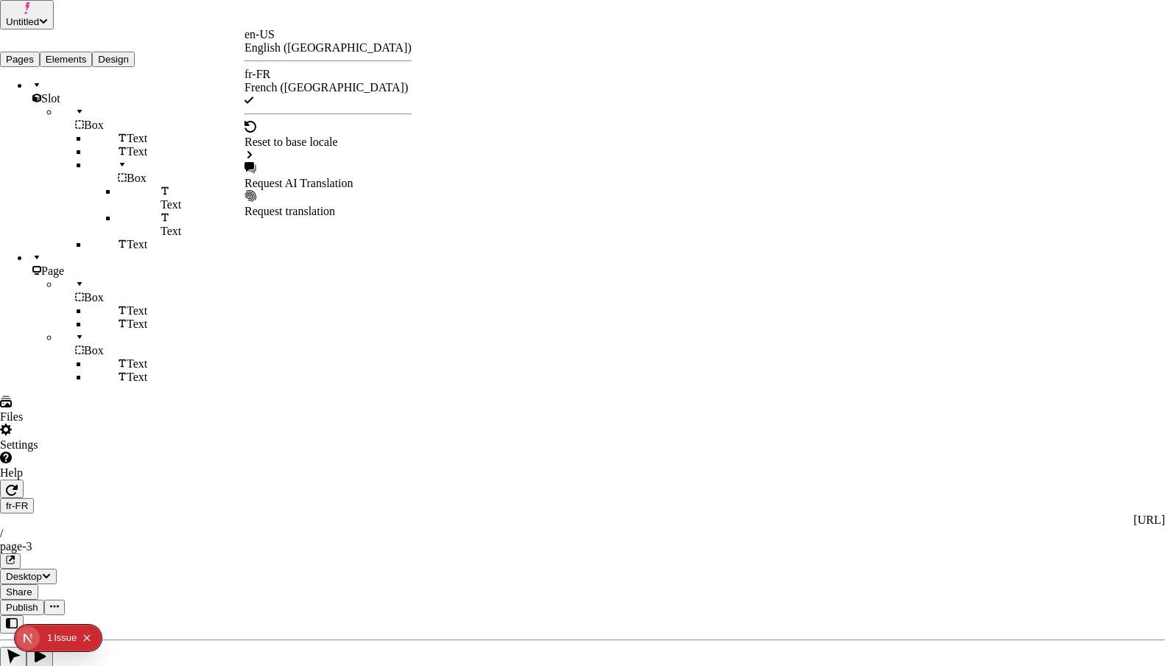
checkbox input "false"
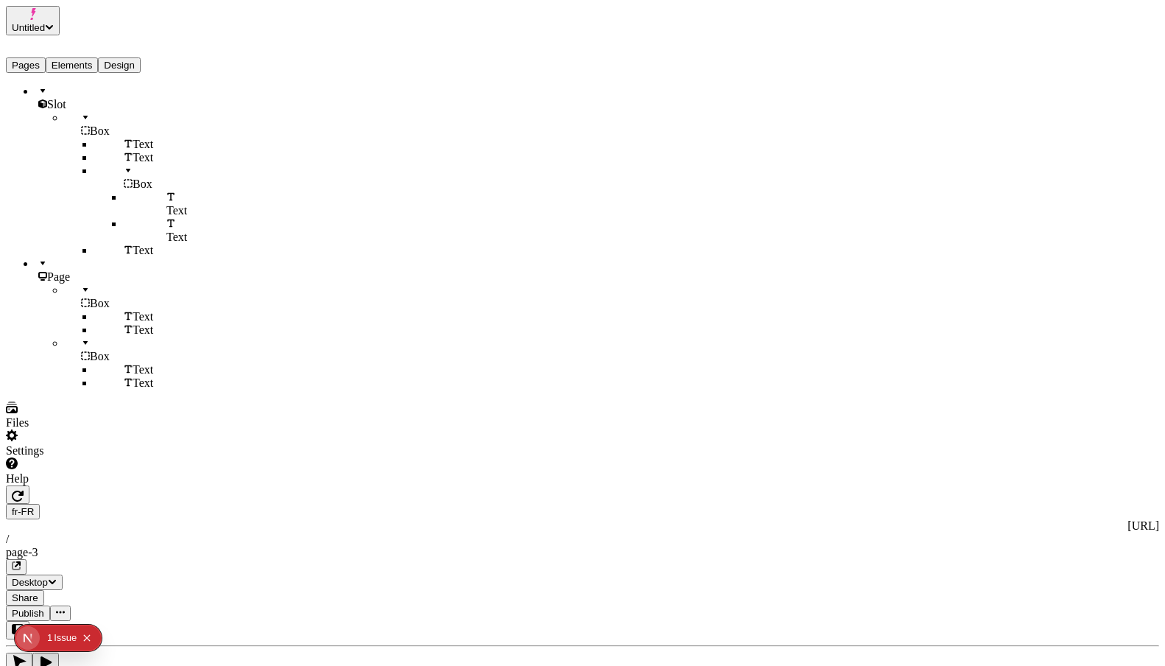
click at [24, 490] on icon "button" at bounding box center [18, 495] width 12 height 11
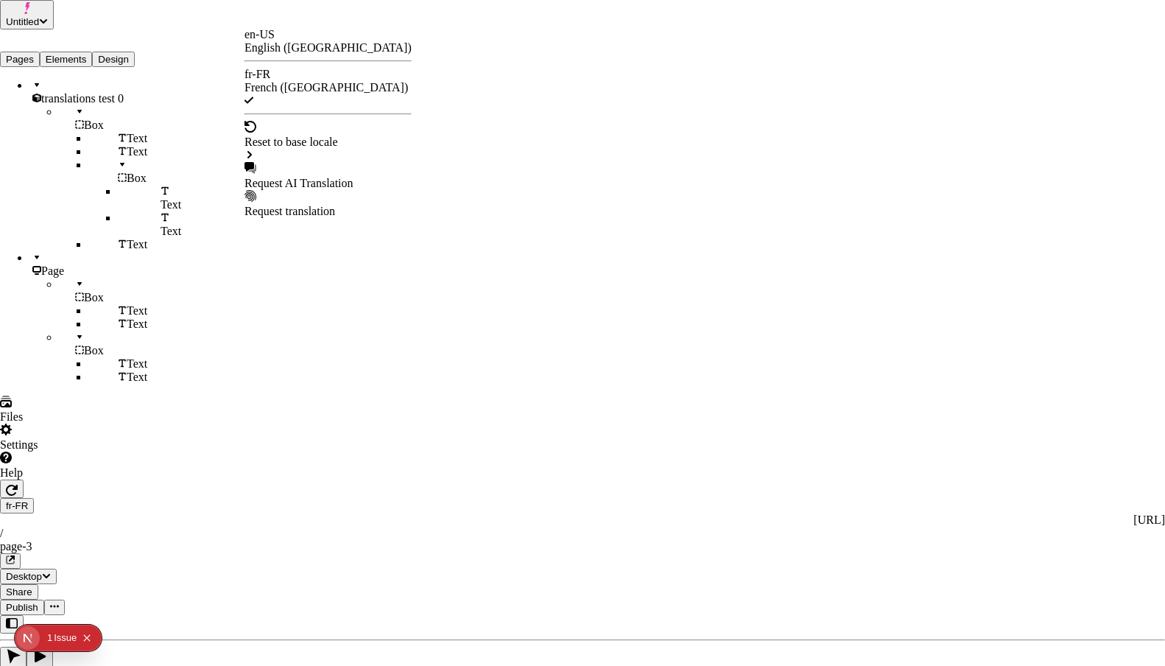
click at [276, 162] on div "Request AI Translation" at bounding box center [328, 176] width 167 height 28
drag, startPoint x: 420, startPoint y: 333, endPoint x: 426, endPoint y: 338, distance: 8.4
checkbox input "true"
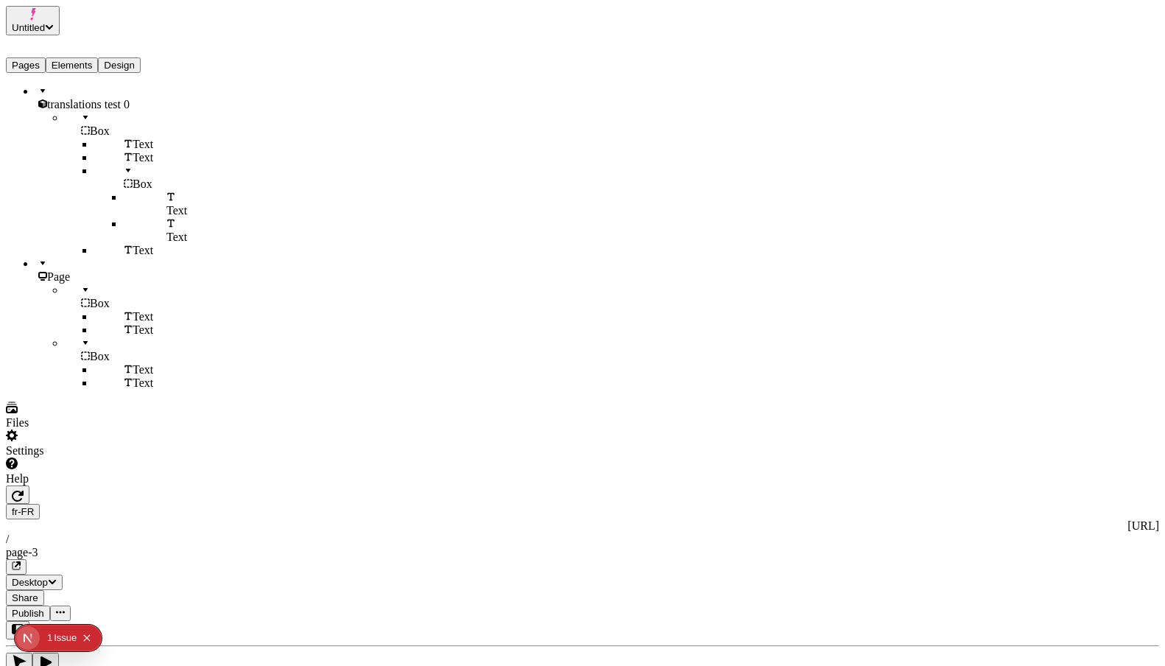
type textarea "The cow jumped over the moon"
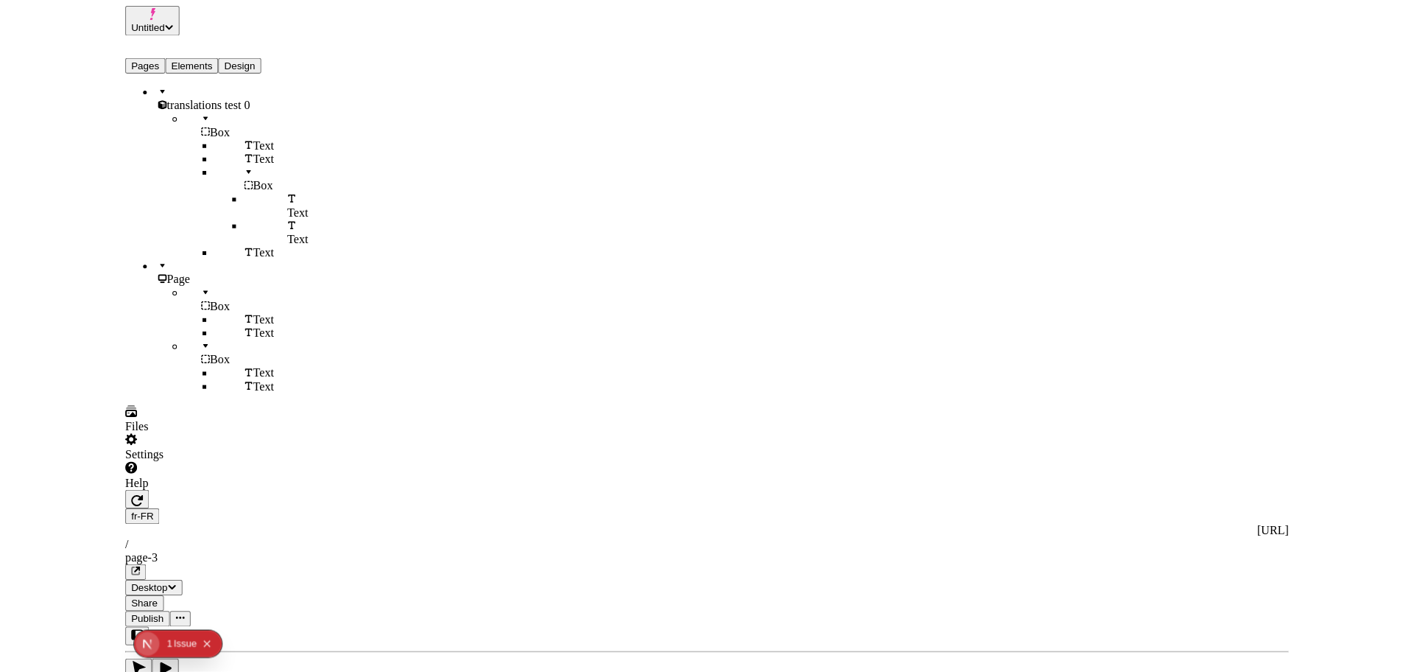
scroll to position [0, 0]
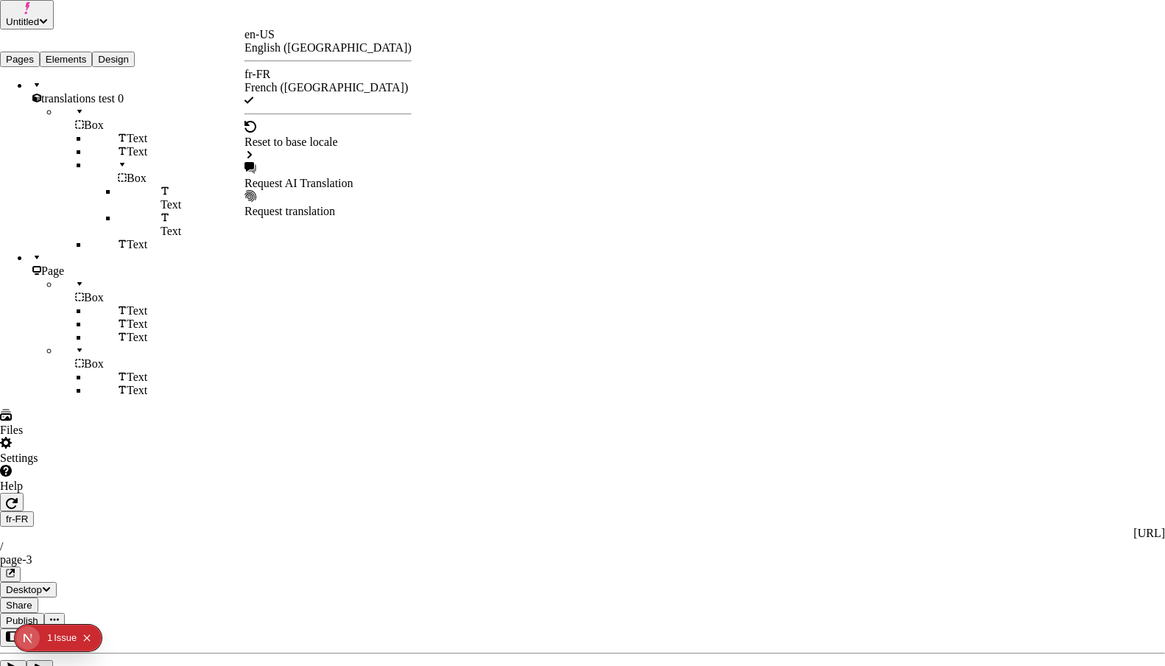
click at [311, 177] on div "Request AI Translation" at bounding box center [328, 183] width 167 height 13
checkbox input "false"
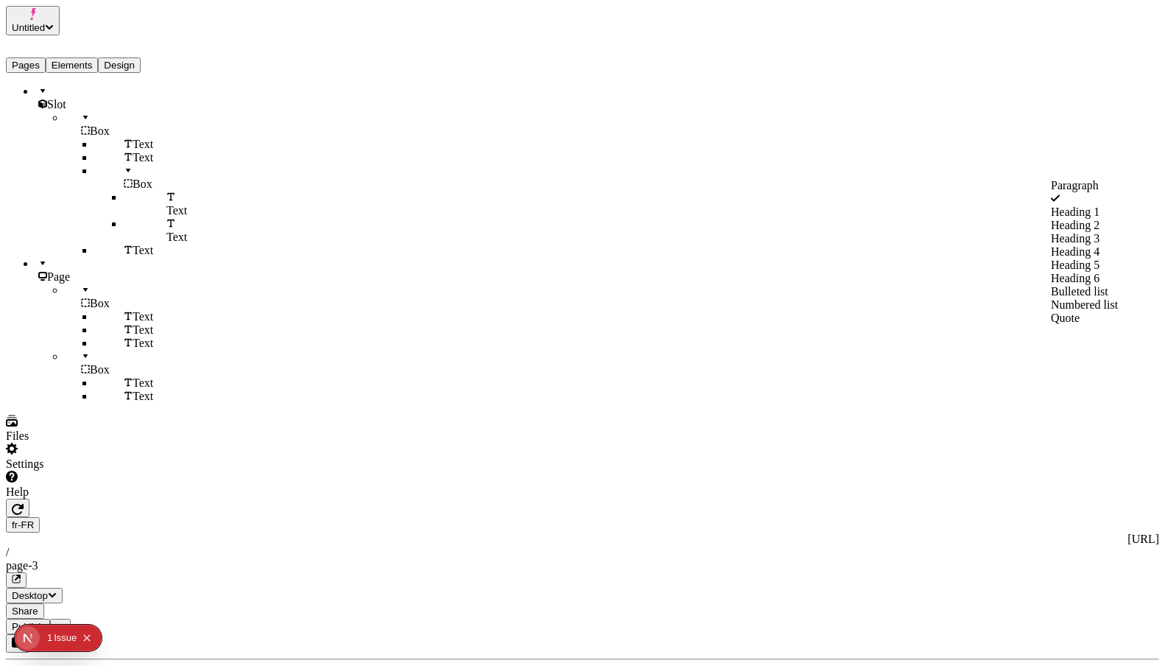
click at [1096, 298] on div "Bulleted list" at bounding box center [1103, 291] width 105 height 13
type textarea "The cow jumped over the moon The cow jumped over the moon The cow jumped over t…"
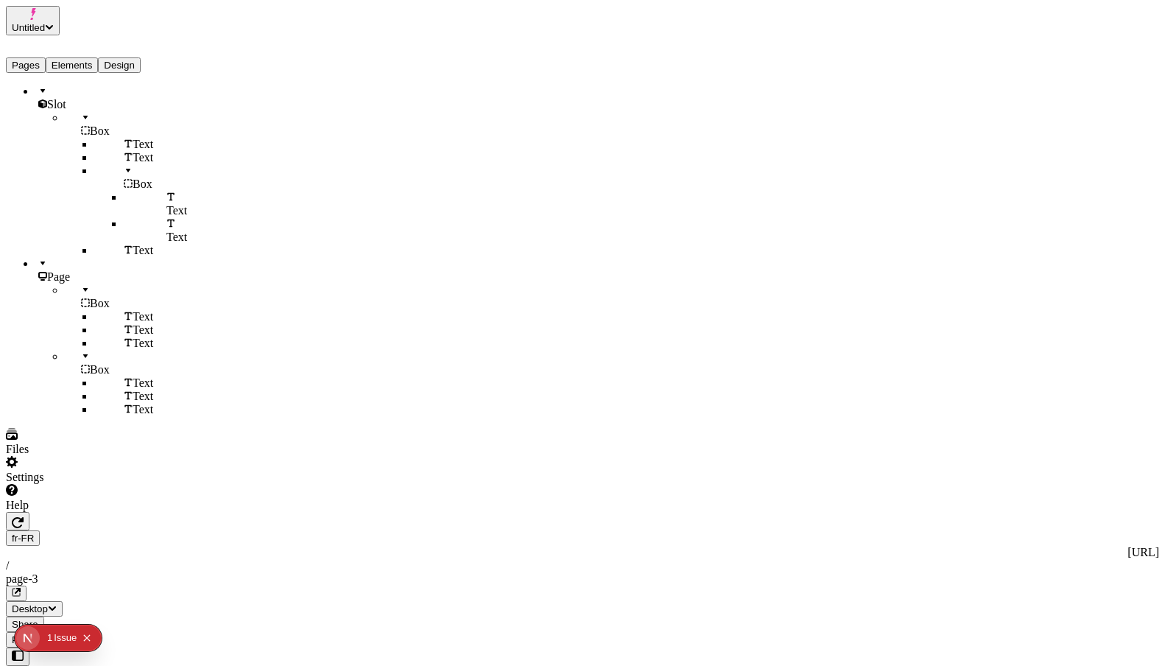
type textarea "The cow jumped over the moon"
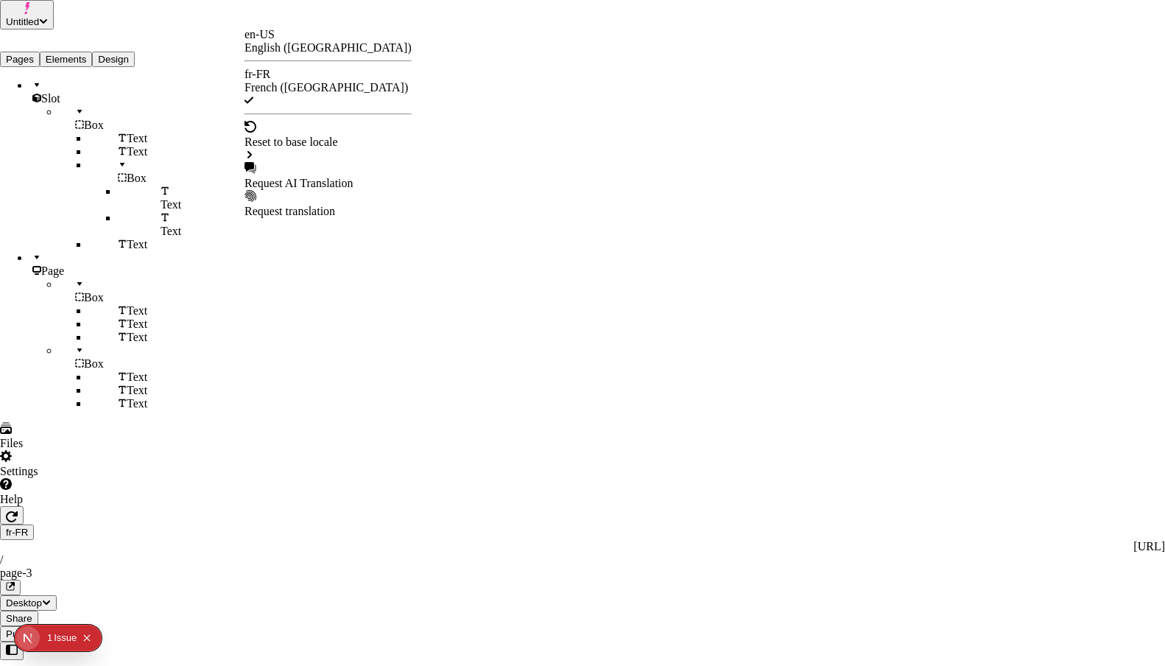
click at [301, 177] on div "Request AI Translation" at bounding box center [328, 183] width 167 height 13
checkbox input "false"
click at [359, 177] on div "Request AI Translation" at bounding box center [328, 183] width 167 height 13
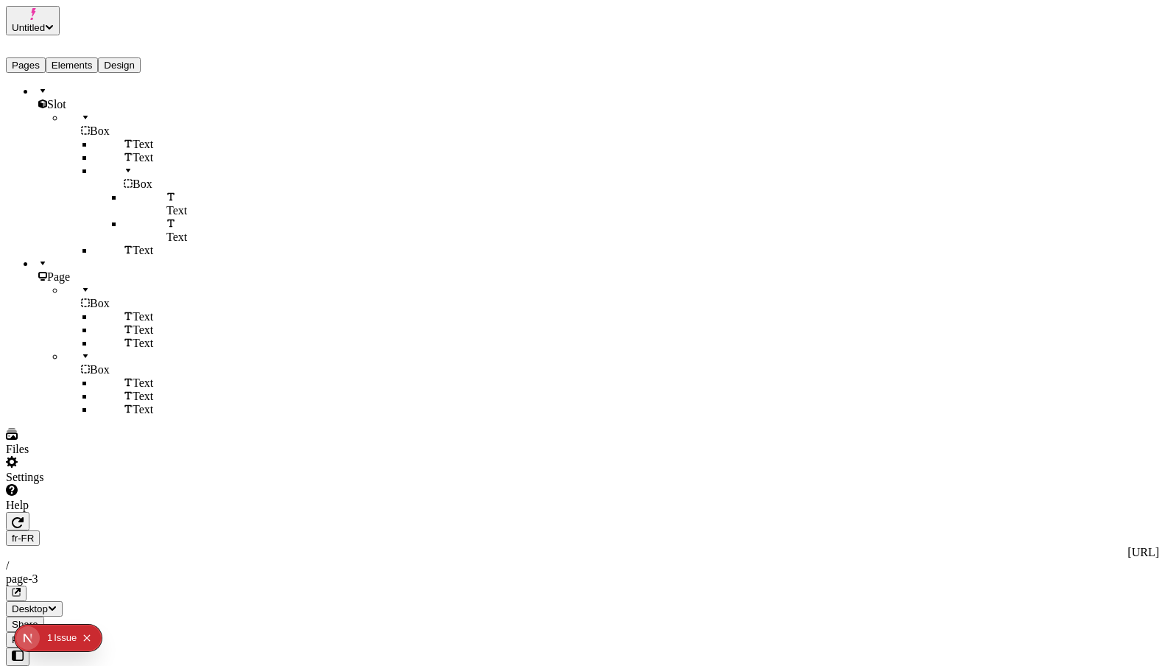
click at [37, 57] on button "Pages" at bounding box center [26, 64] width 40 height 15
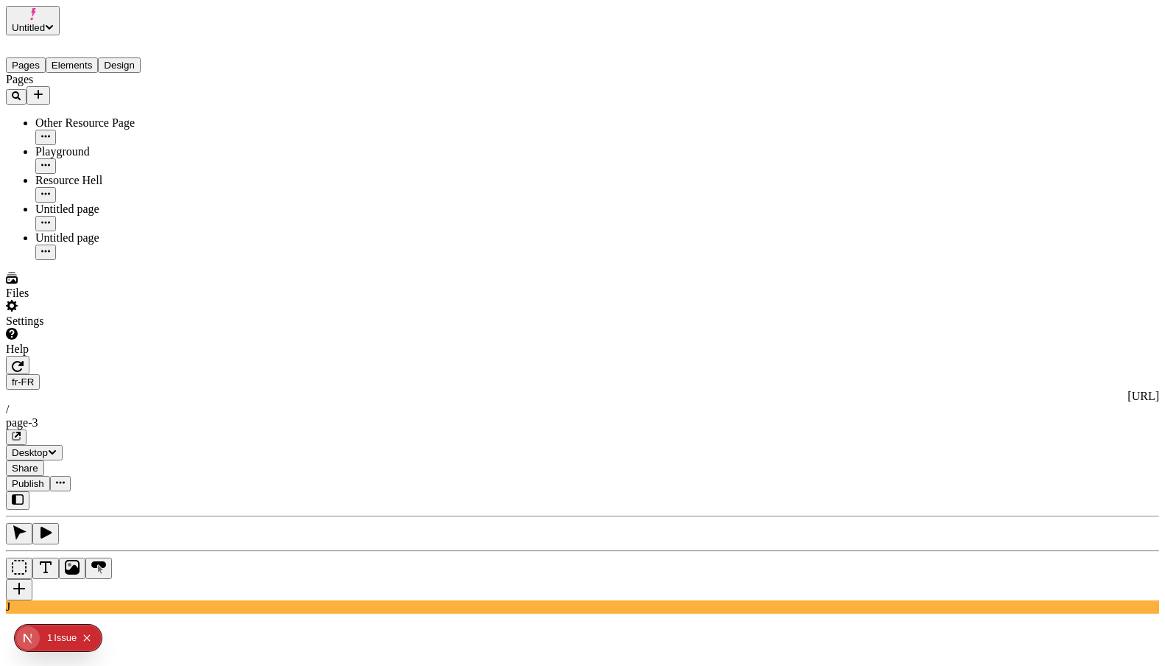
checkbox input "false"
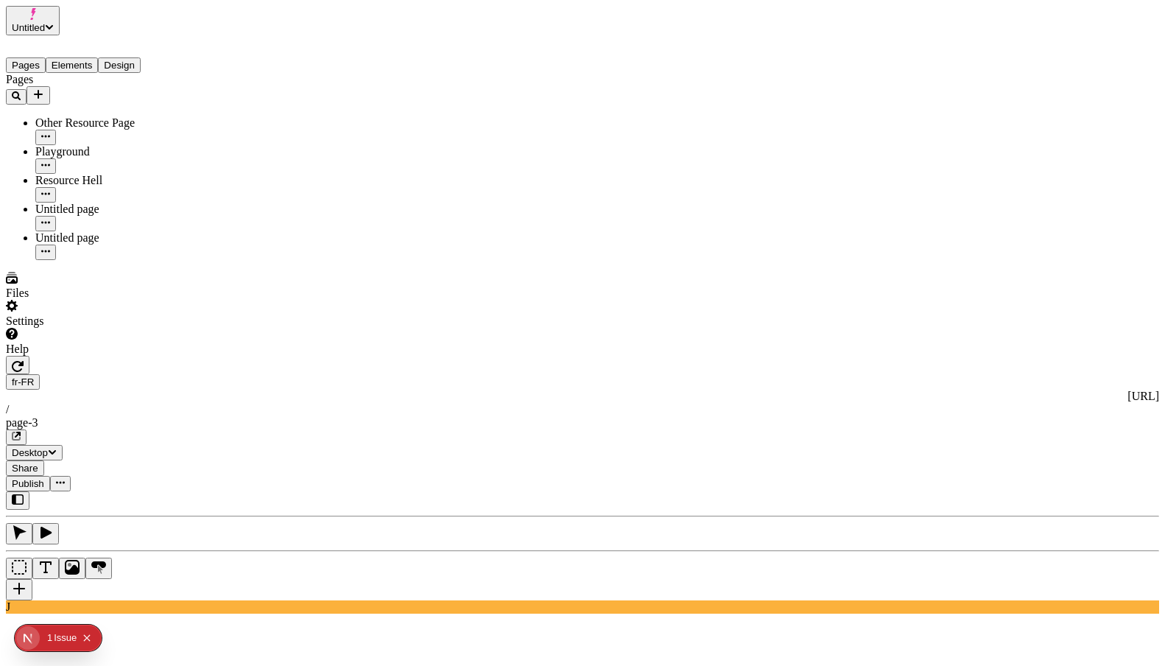
click at [88, 203] on div "Untitled page" at bounding box center [108, 209] width 147 height 13
click at [44, 478] on span "Publish" at bounding box center [28, 483] width 32 height 11
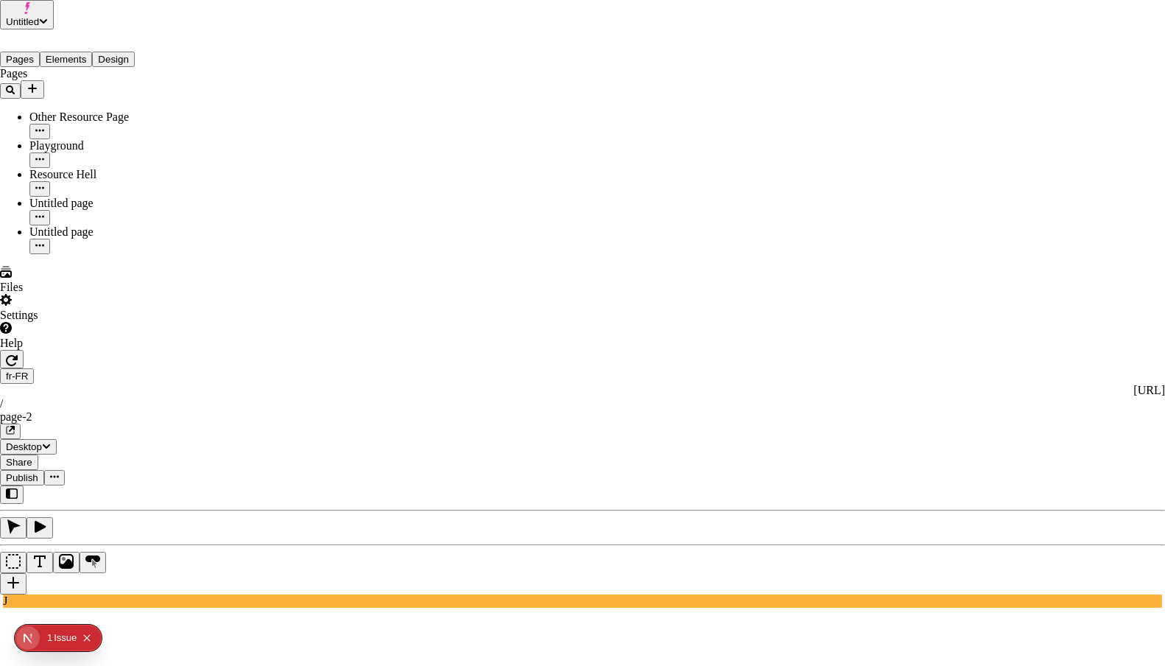
checkbox input "true"
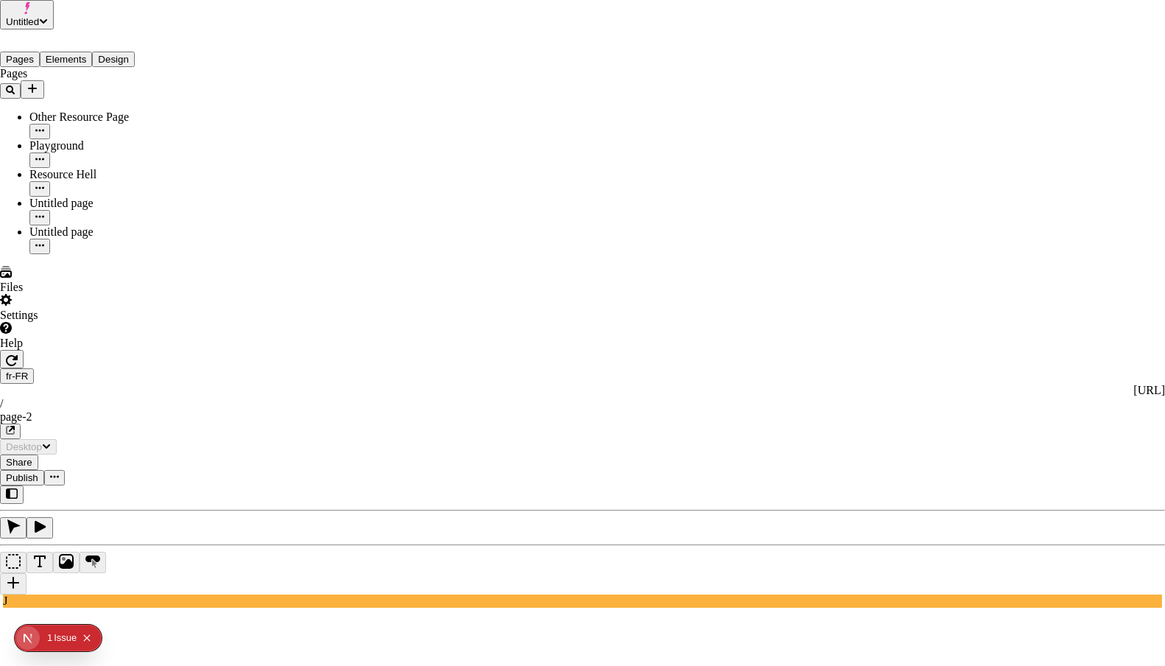
drag, startPoint x: 343, startPoint y: 211, endPoint x: 354, endPoint y: 266, distance: 55.6
checkbox input "true"
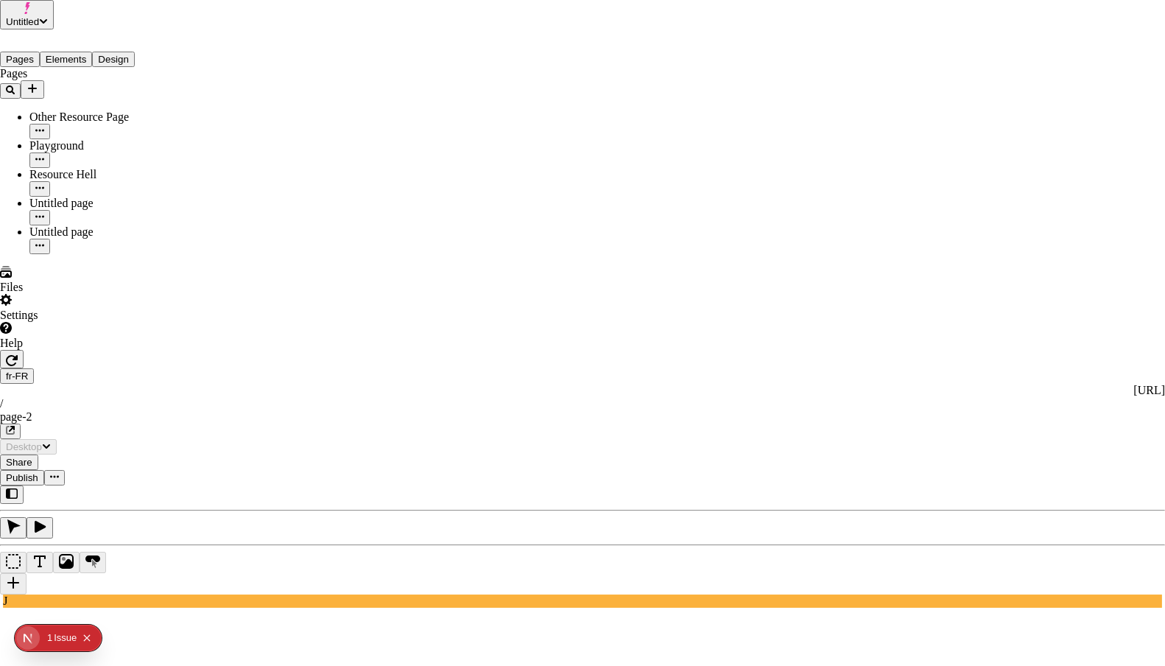
checkbox input "true"
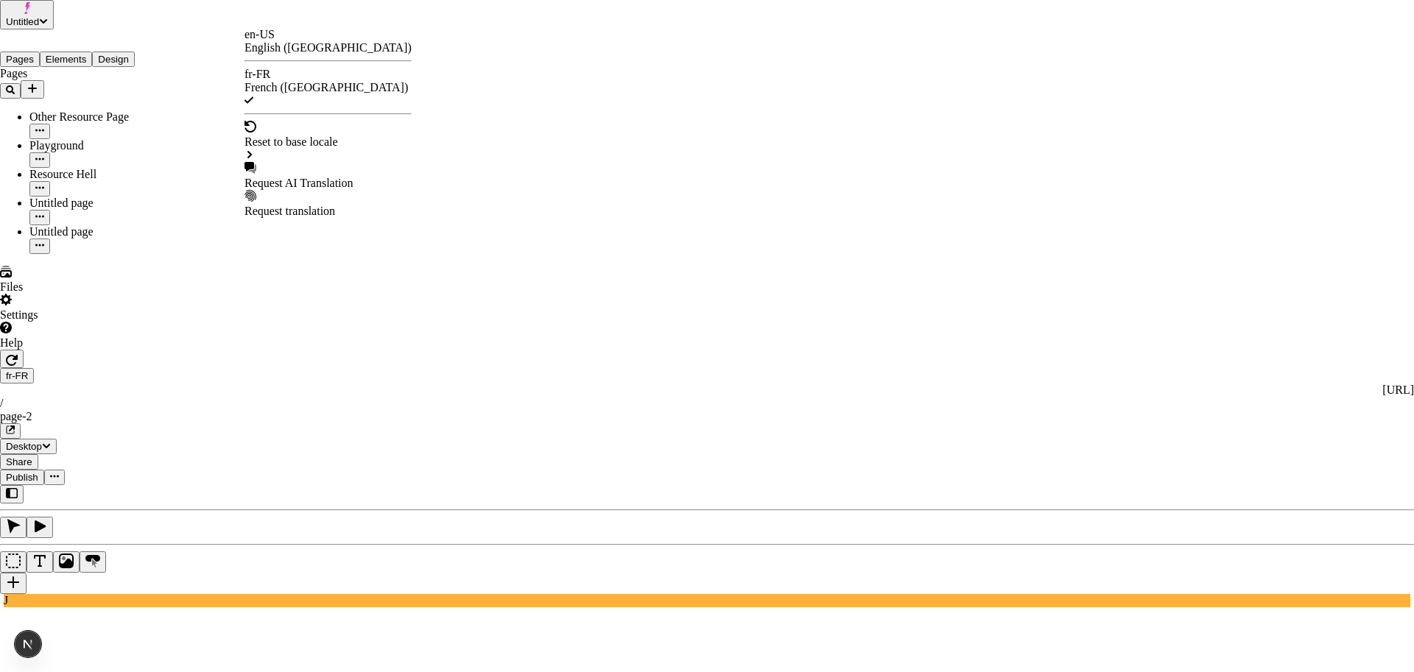
click at [309, 177] on div "Request AI Translation" at bounding box center [328, 183] width 167 height 13
checkbox input "true"
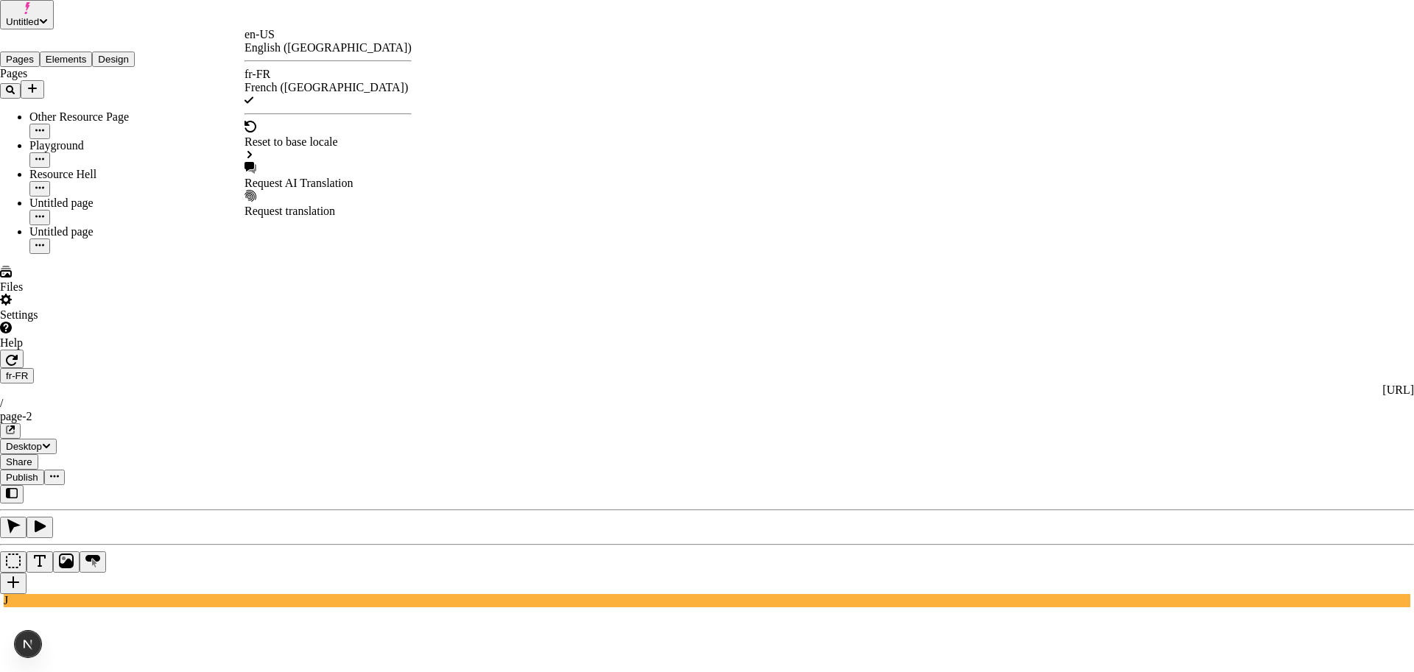
checkbox input "true"
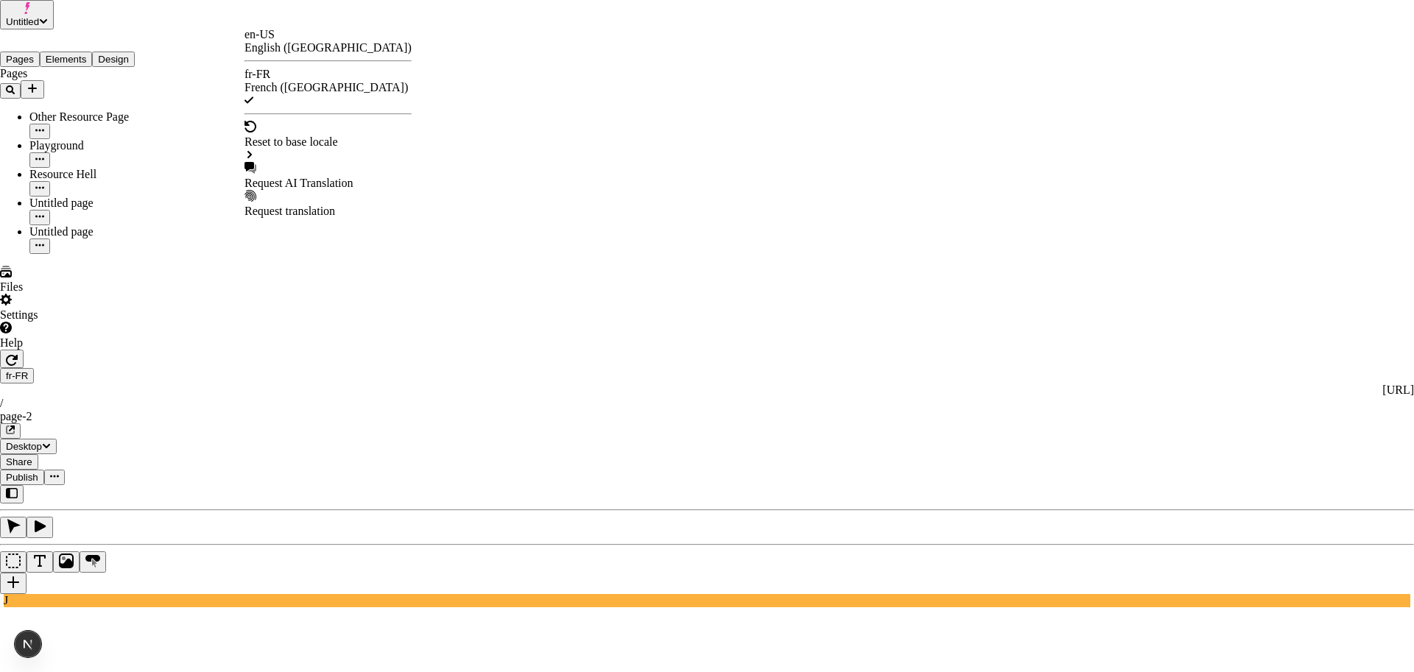
checkbox input "true"
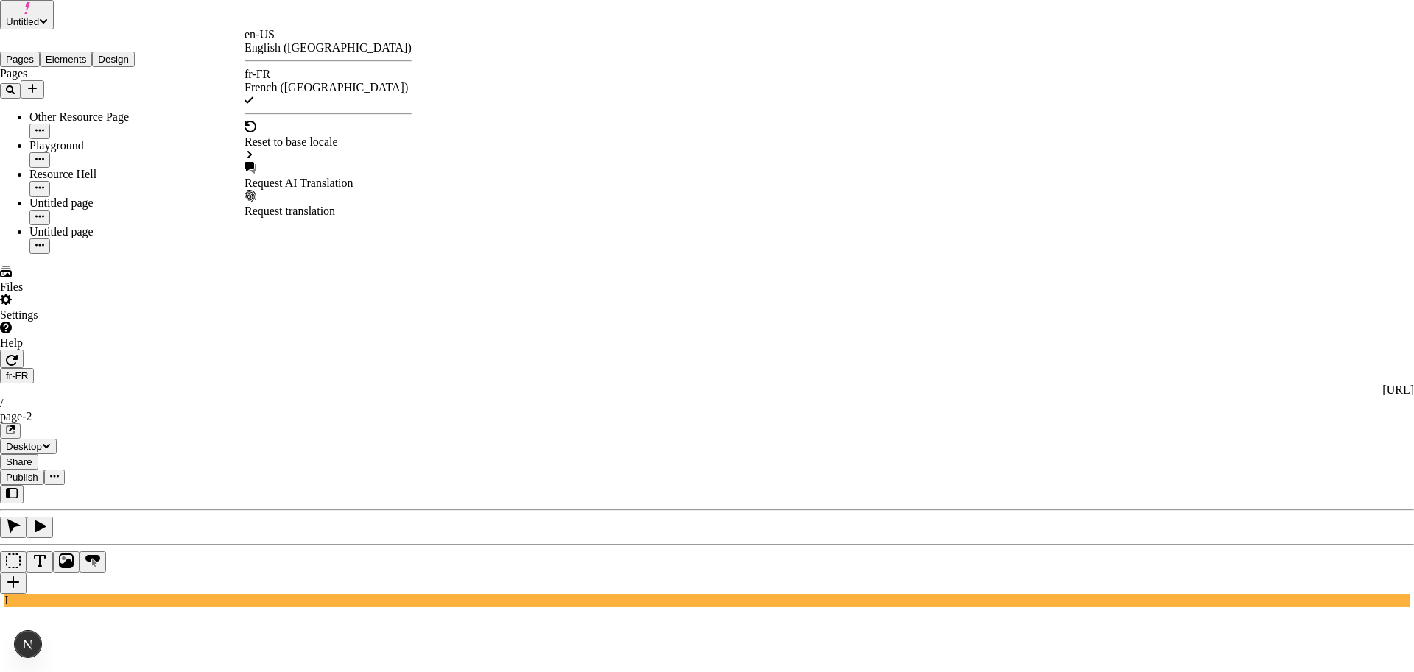
checkbox input "true"
checkbox input "false"
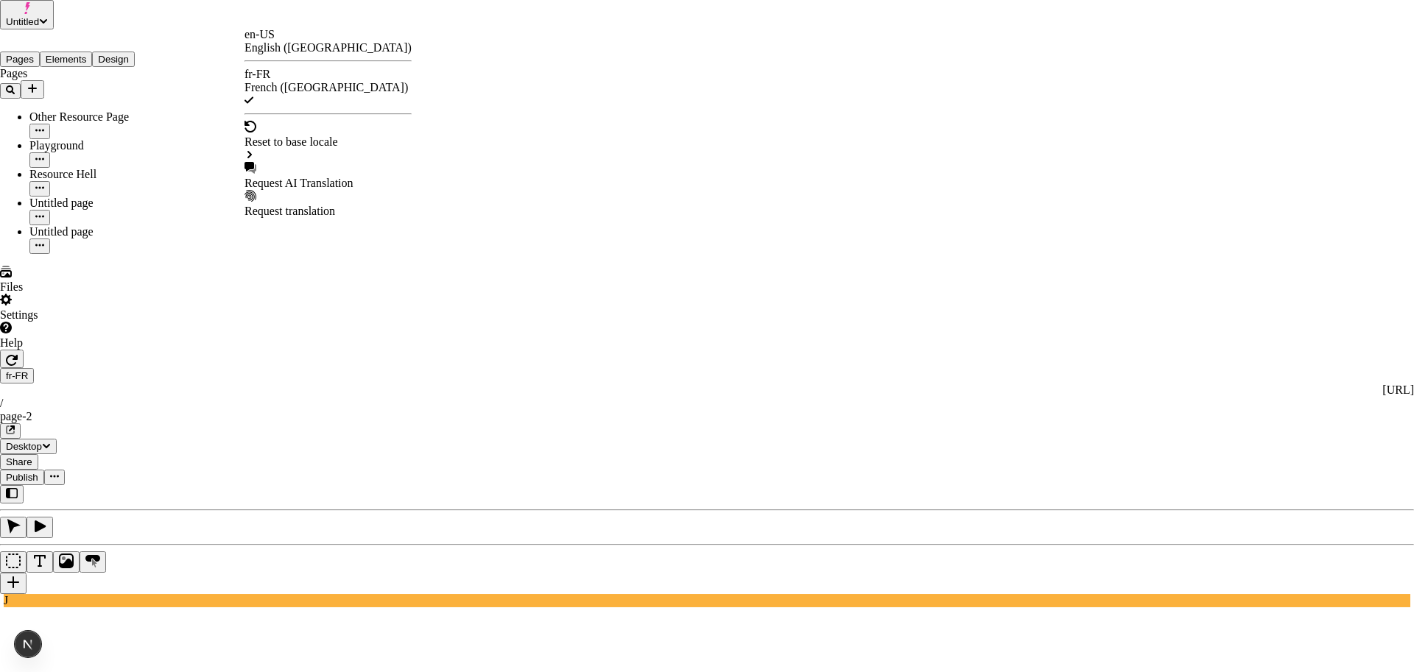
checkbox input "false"
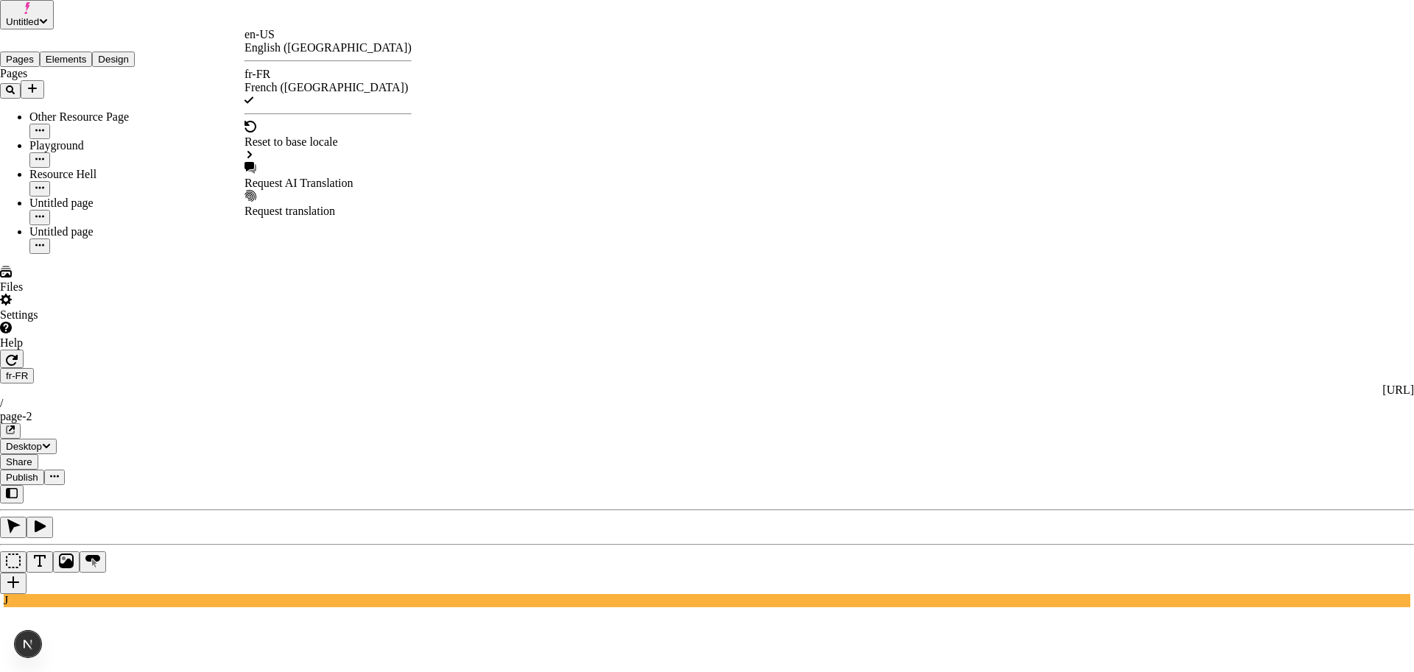
checkbox input "false"
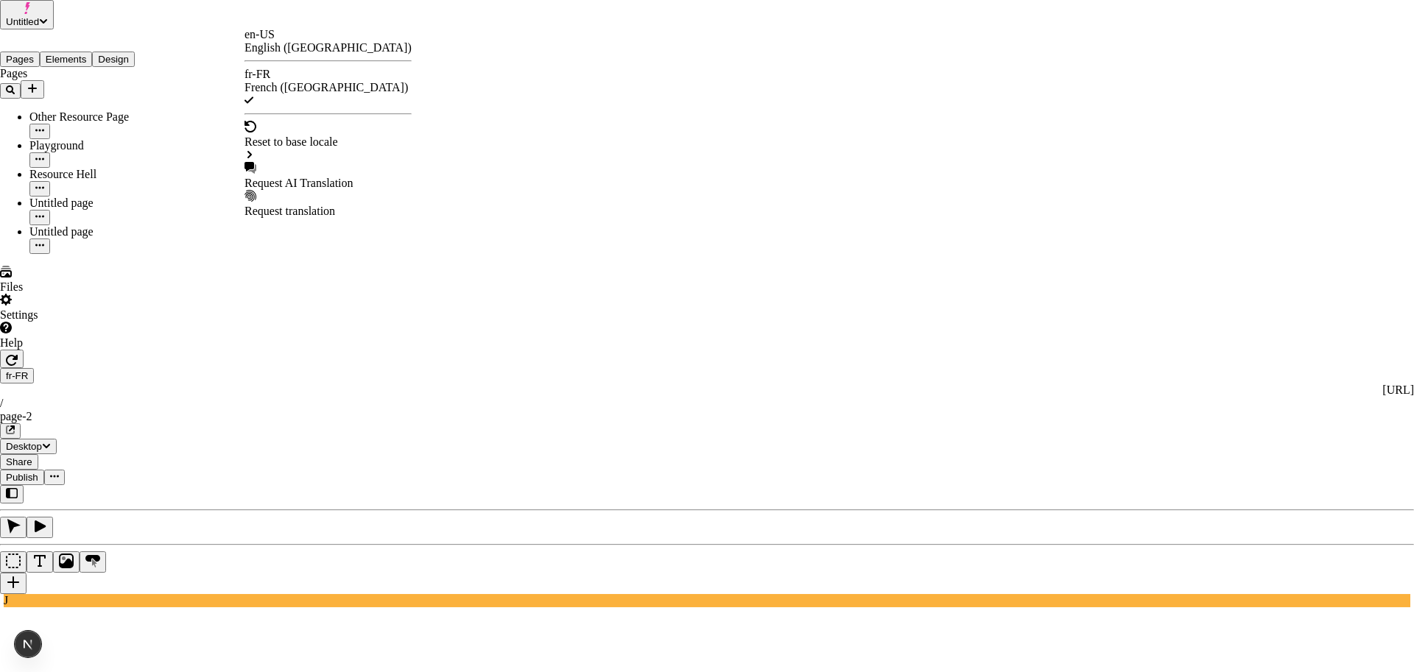
checkbox input "false"
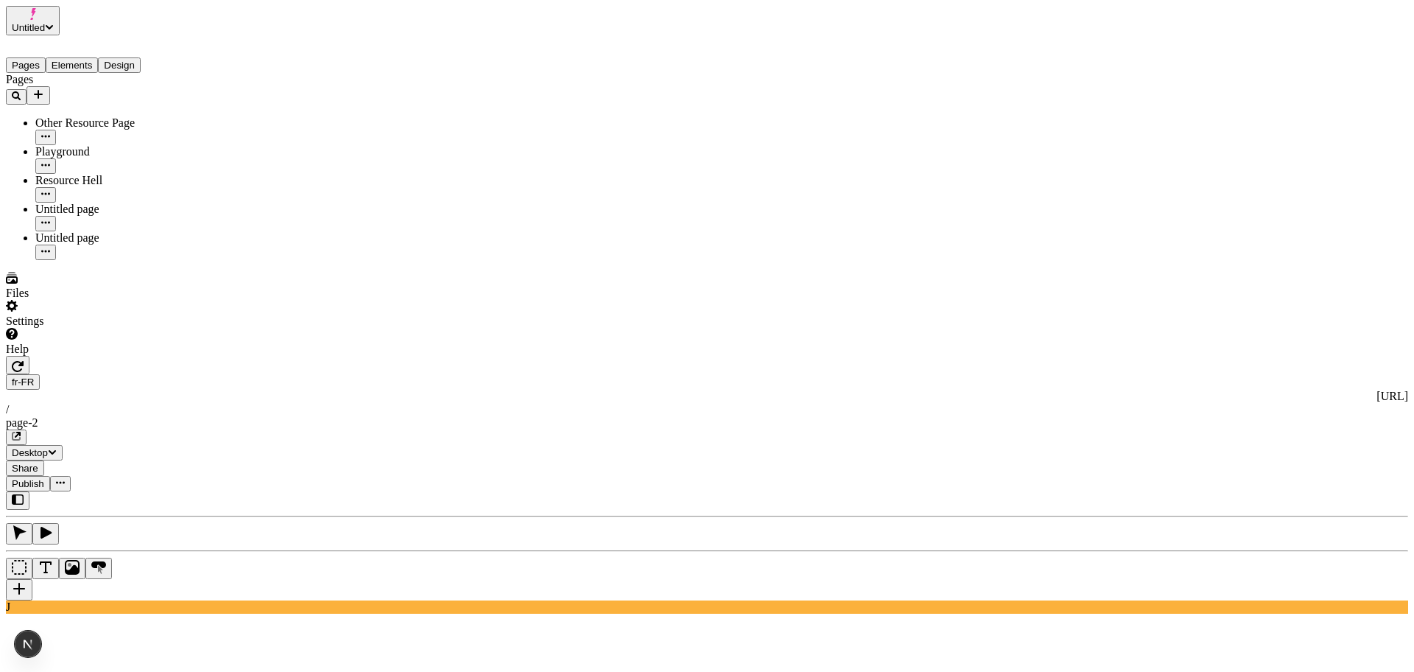
click at [44, 478] on span "Publish" at bounding box center [28, 483] width 32 height 11
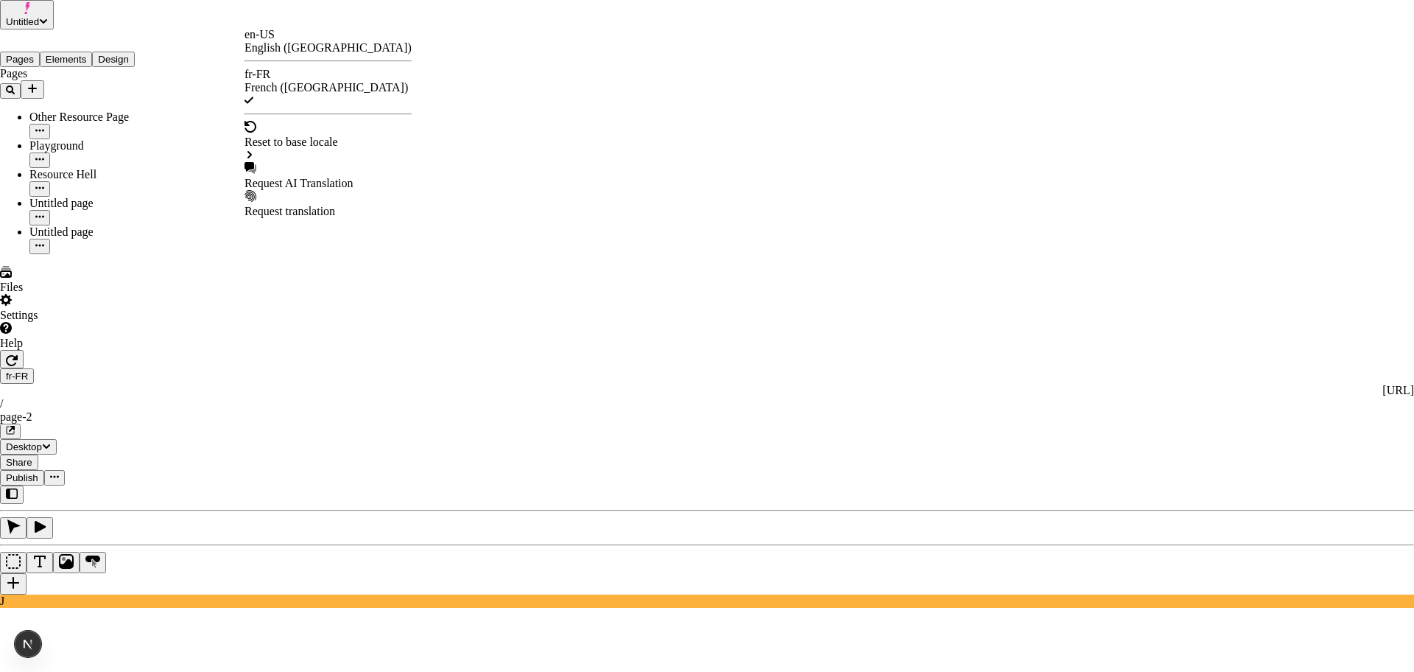
click at [338, 177] on div "Request AI Translation" at bounding box center [328, 183] width 167 height 13
checkbox input "true"
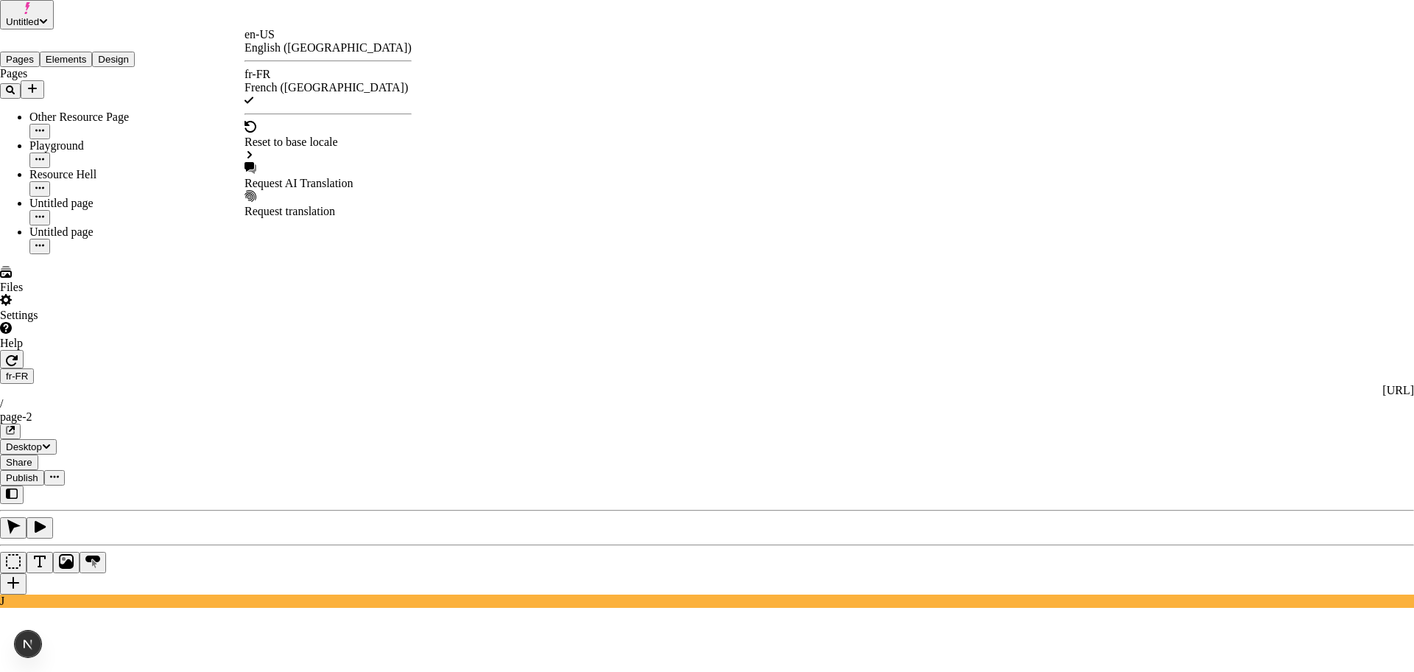
checkbox input "true"
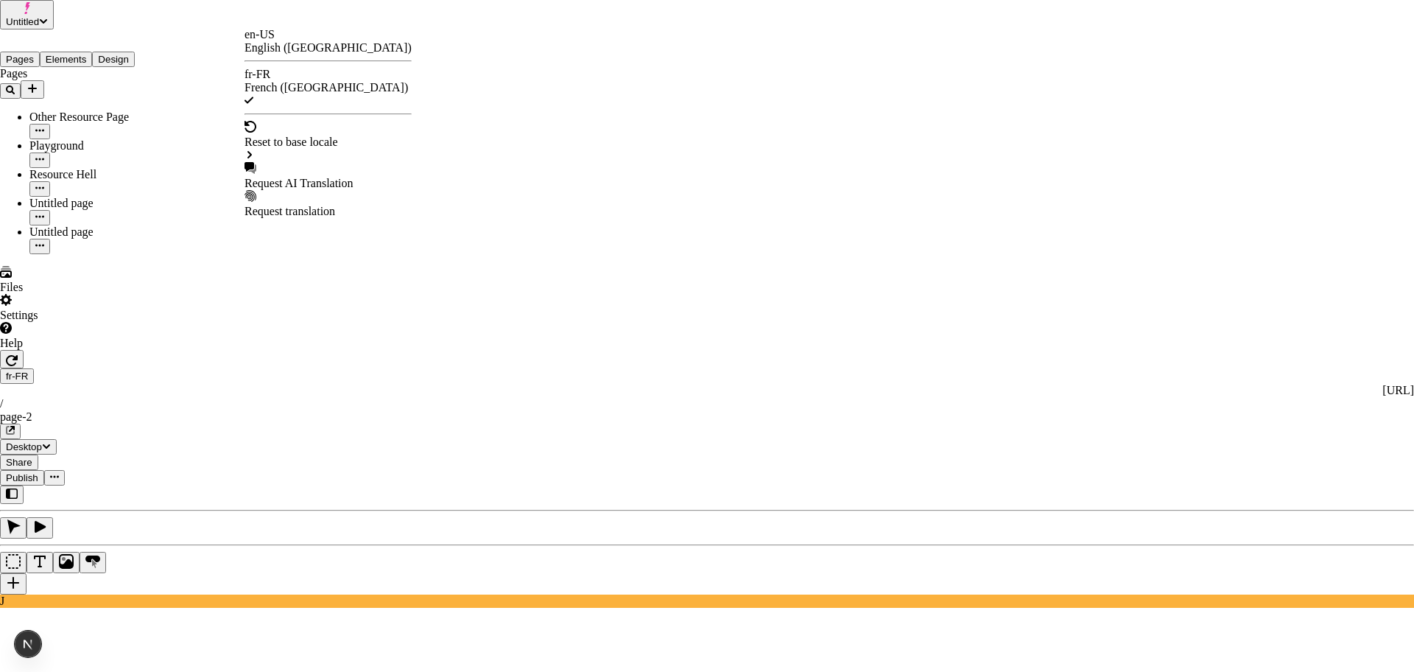
checkbox input "true"
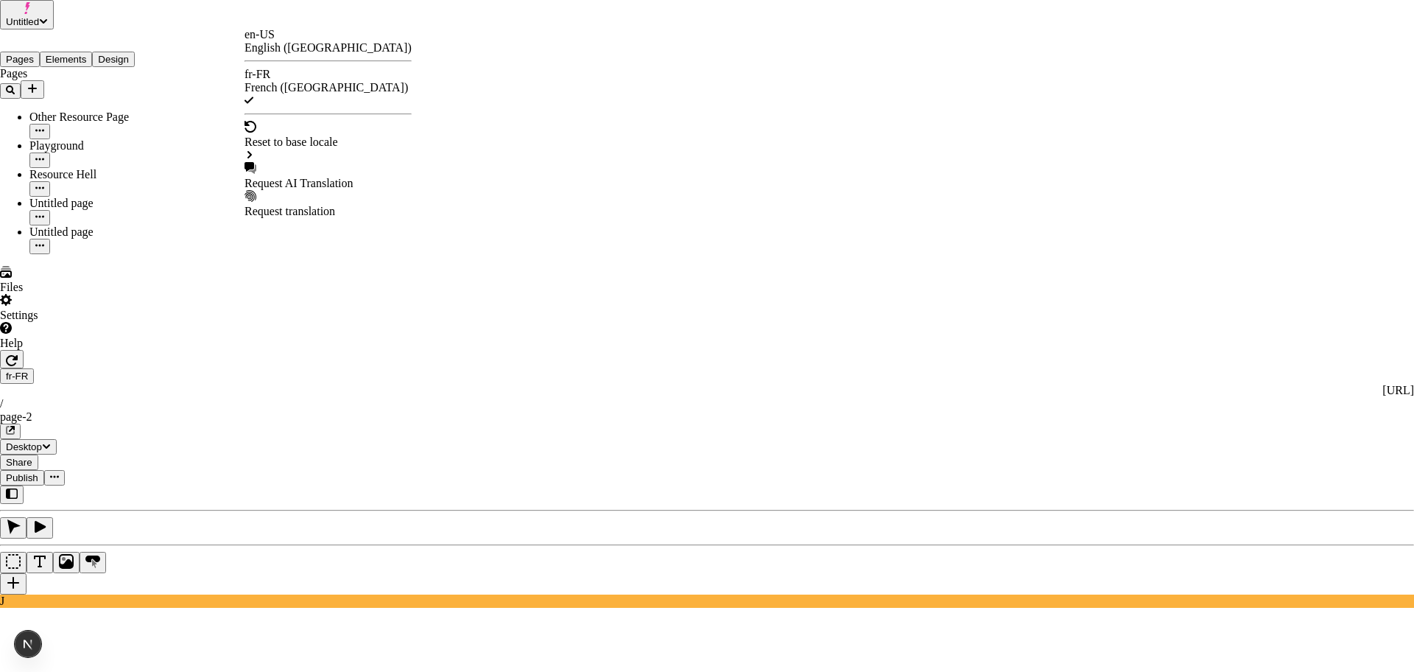
checkbox input "true"
checkbox input "false"
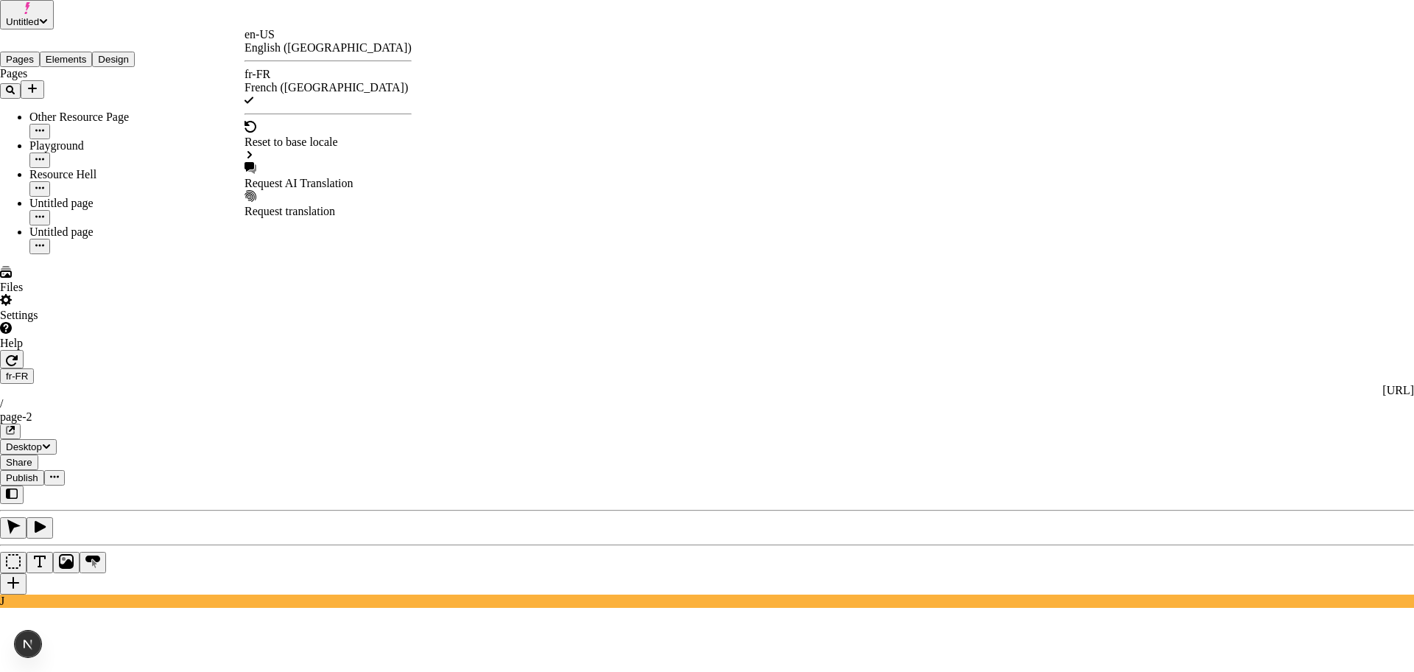
checkbox input "false"
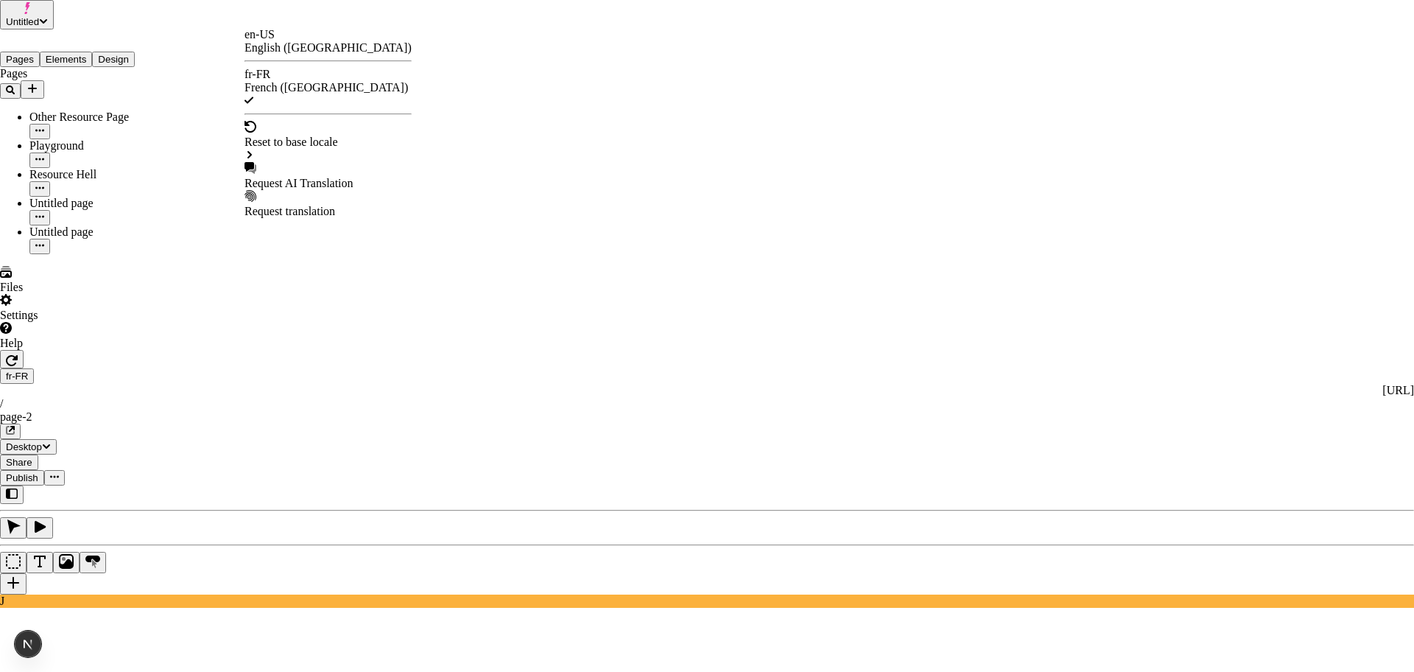
checkbox input "false"
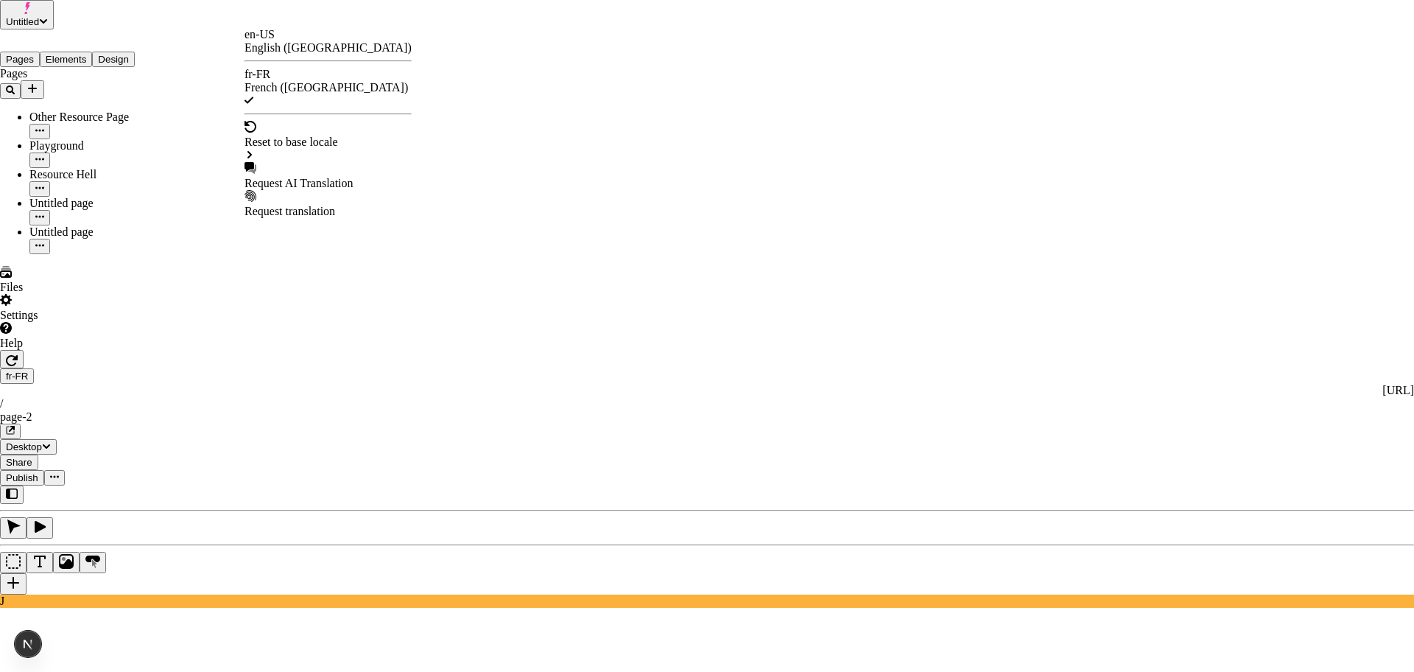
checkbox input "false"
